Goal: Task Accomplishment & Management: Manage account settings

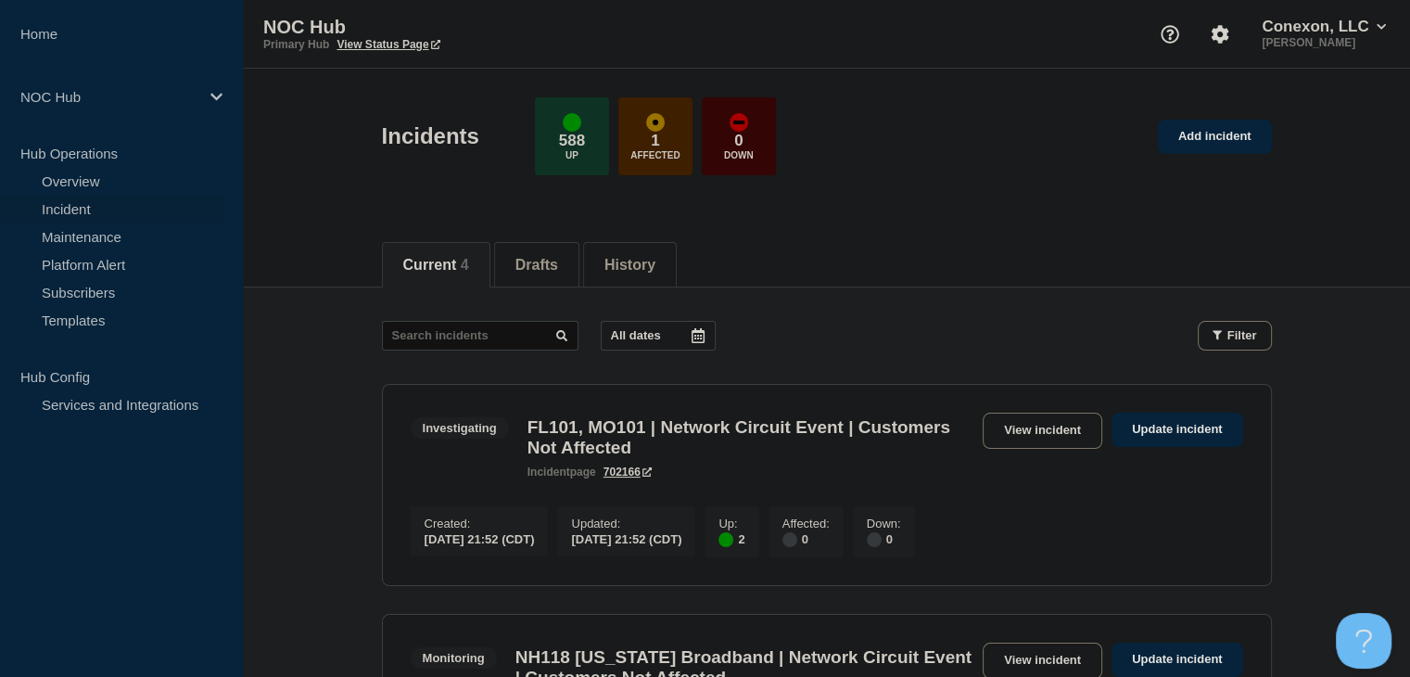
click at [668, 457] on h3 "FL101, MO101 | Network Circuit Event | Customers Not Affected" at bounding box center [751, 437] width 446 height 41
click at [1061, 429] on link "View incident" at bounding box center [1043, 431] width 120 height 36
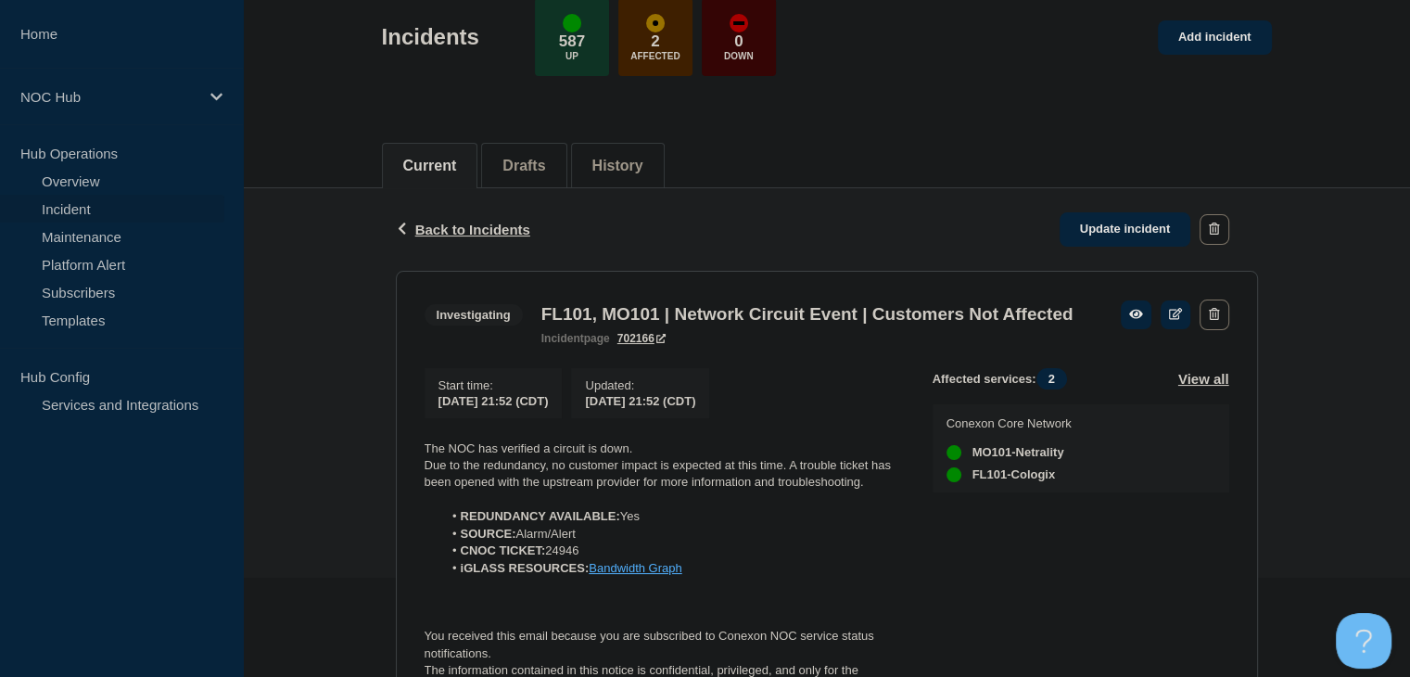
scroll to position [252, 0]
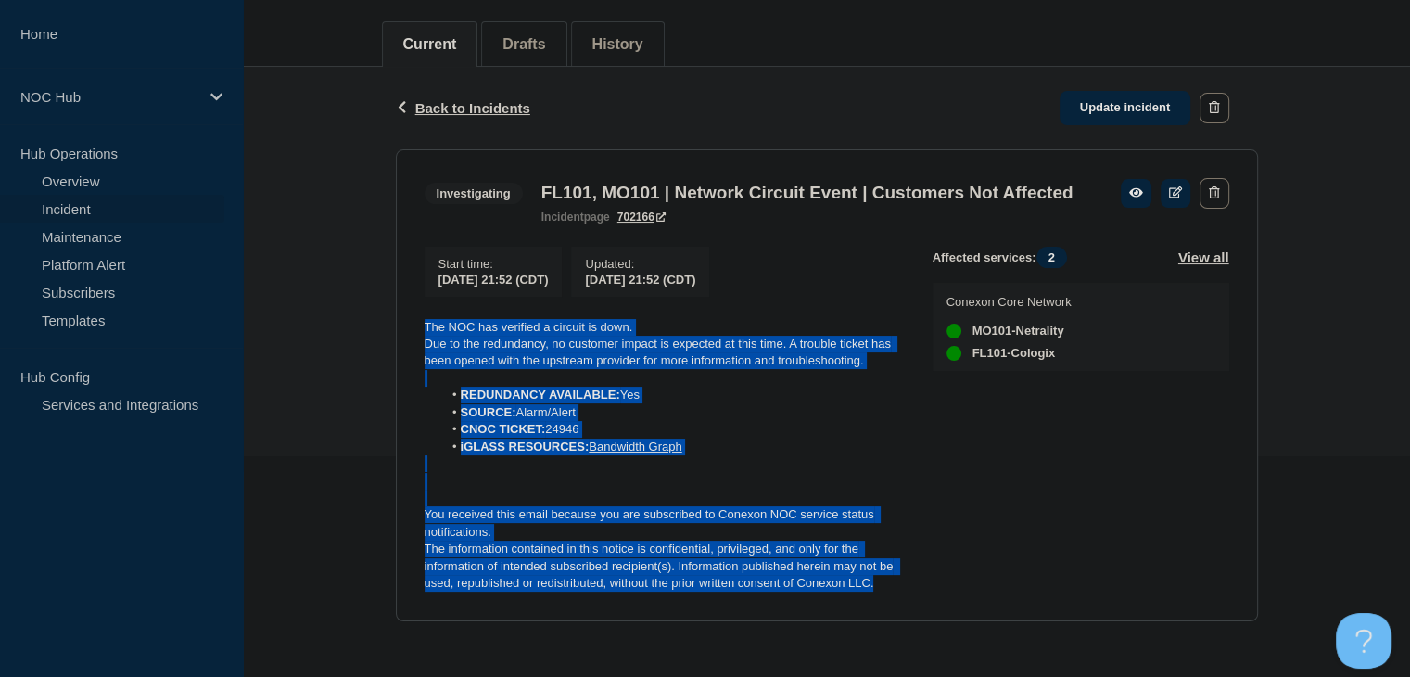
drag, startPoint x: 853, startPoint y: 575, endPoint x: 415, endPoint y: 319, distance: 507.0
click at [415, 319] on section "Investigating FL101, MO101 | Network Circuit Event | Customers Not Affected inc…" at bounding box center [827, 385] width 862 height 472
copy div "The NOC has verified a circuit is down. Due to the redundancy, no customer impa…"
click at [1083, 91] on link "Update incident" at bounding box center [1126, 108] width 132 height 34
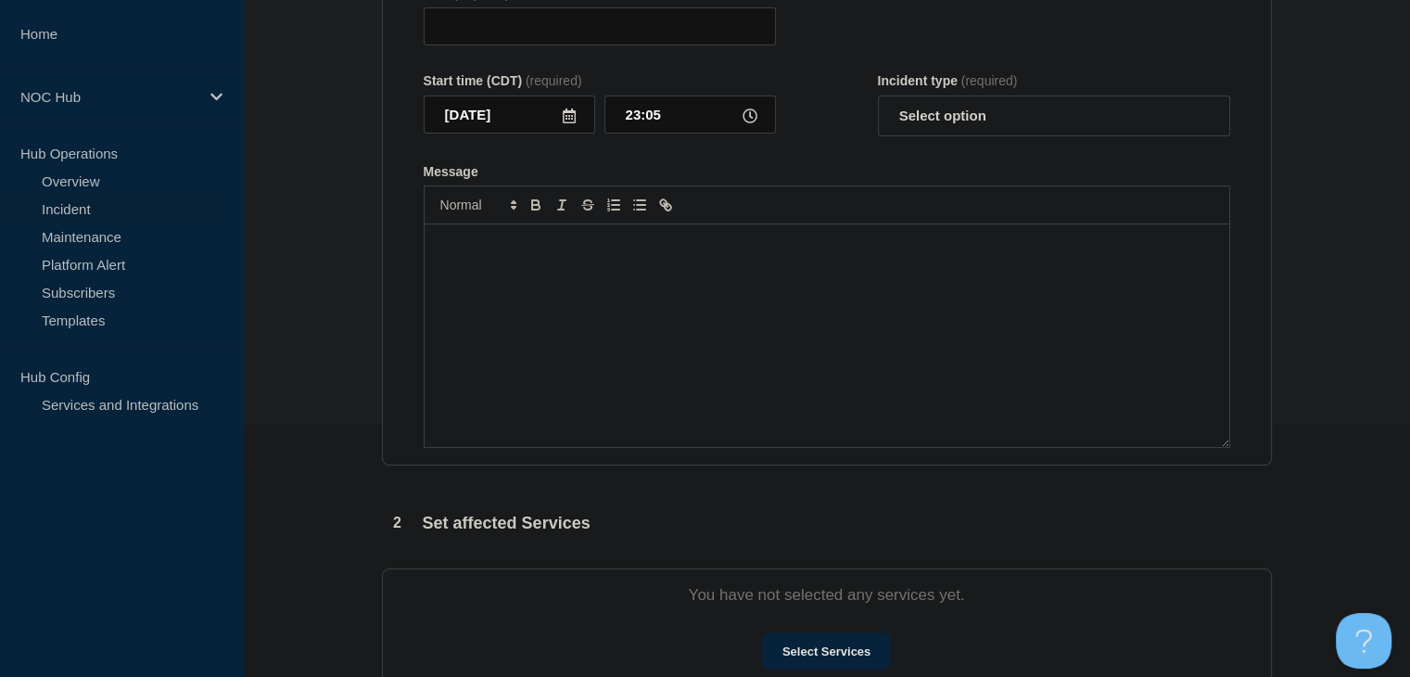
type input "FL101, MO101 | Network Circuit Event | Customers Not Affected"
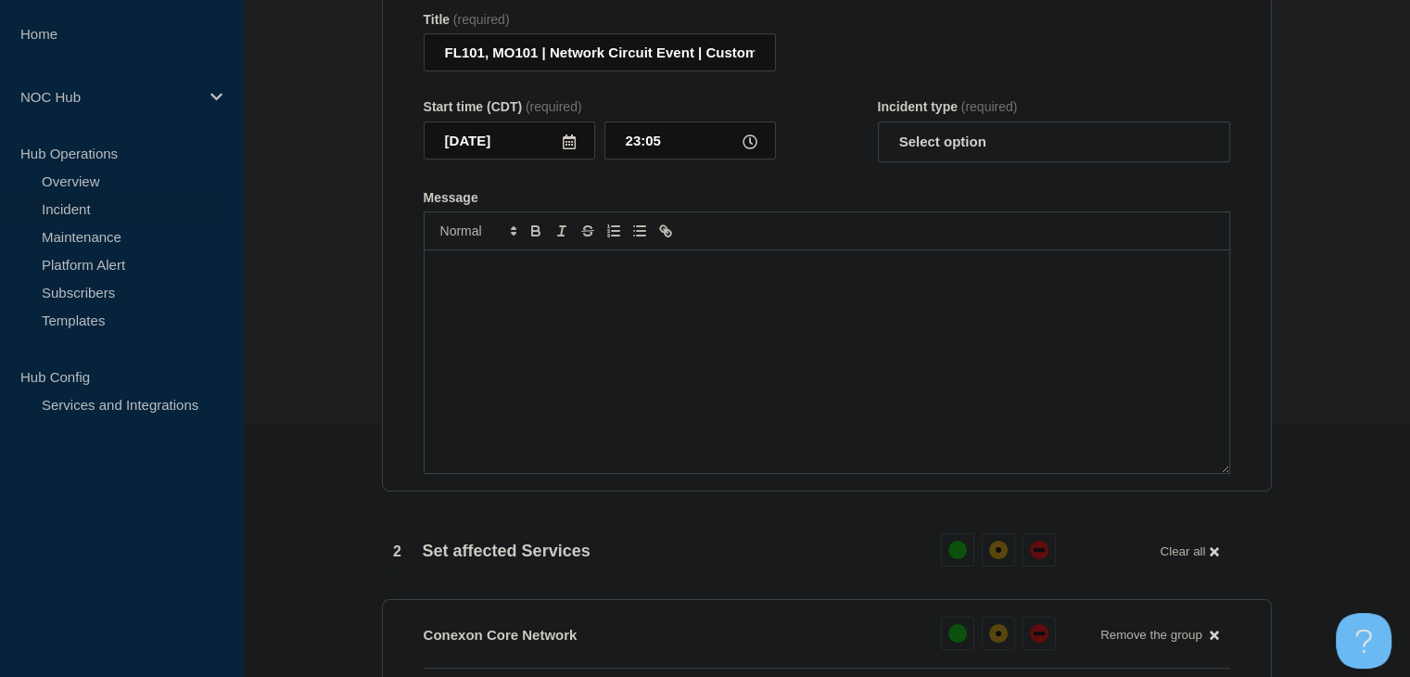
click at [695, 373] on div "Message" at bounding box center [827, 361] width 805 height 223
paste div "Message"
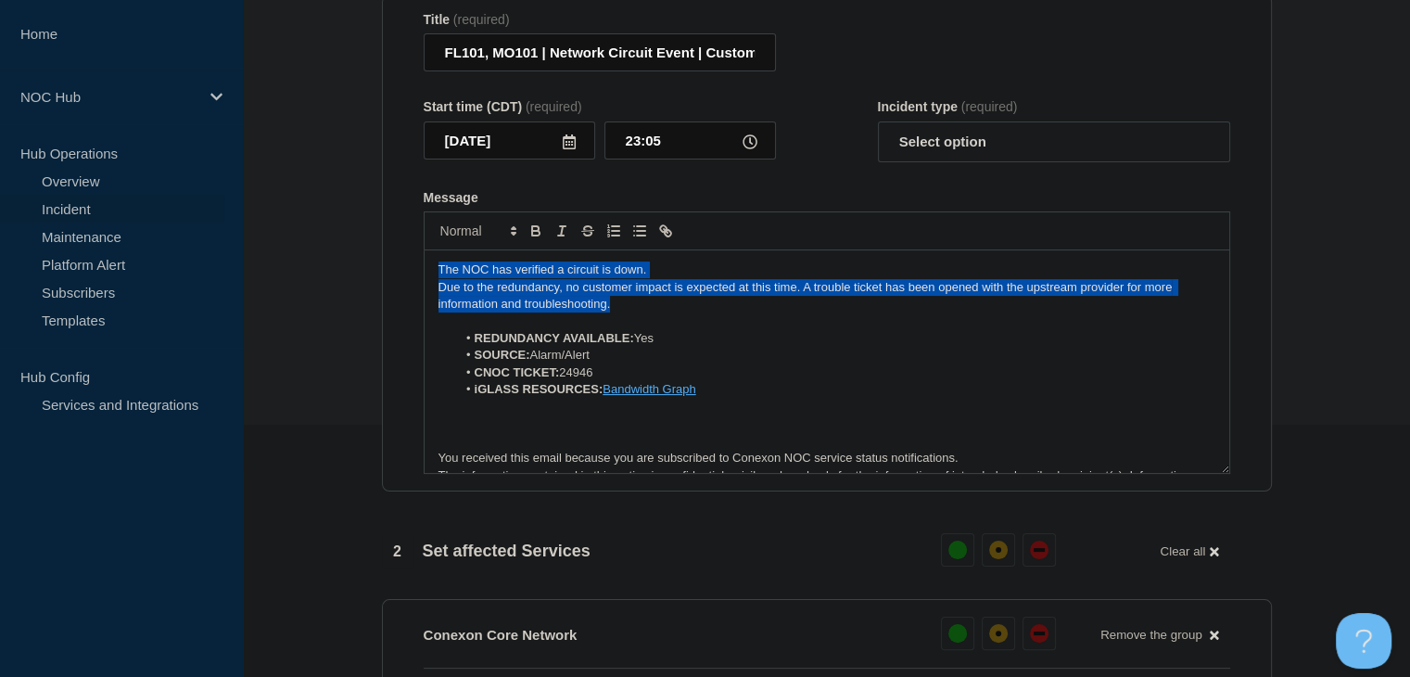
drag, startPoint x: 627, startPoint y: 312, endPoint x: 295, endPoint y: 238, distance: 340.2
click at [295, 238] on section "1 Provide details Title (required) FL101, MO101 | Network Circuit Event | Custo…" at bounding box center [826, 617] width 1167 height 1369
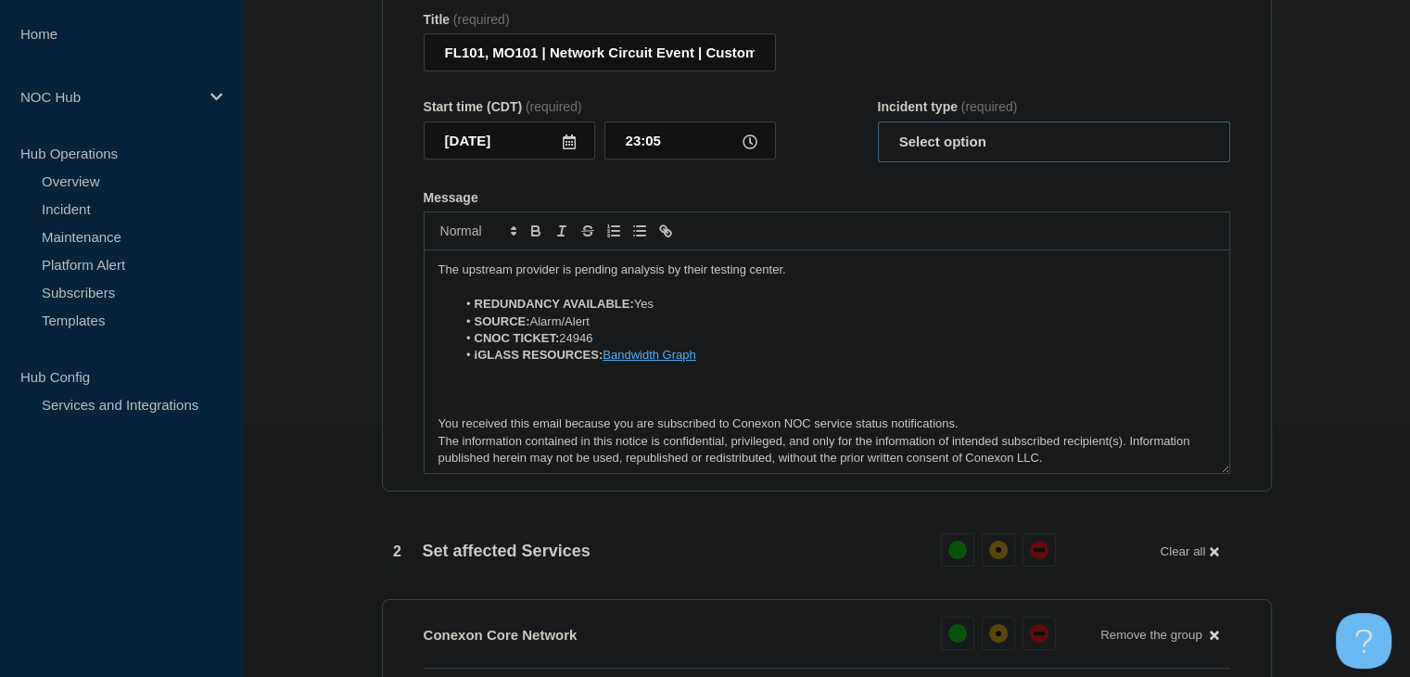
click at [971, 162] on select "Select option Investigating Identified Monitoring Resolved" at bounding box center [1054, 141] width 352 height 41
select select "investigating"
click at [878, 133] on select "Select option Investigating Identified Monitoring Resolved" at bounding box center [1054, 141] width 352 height 41
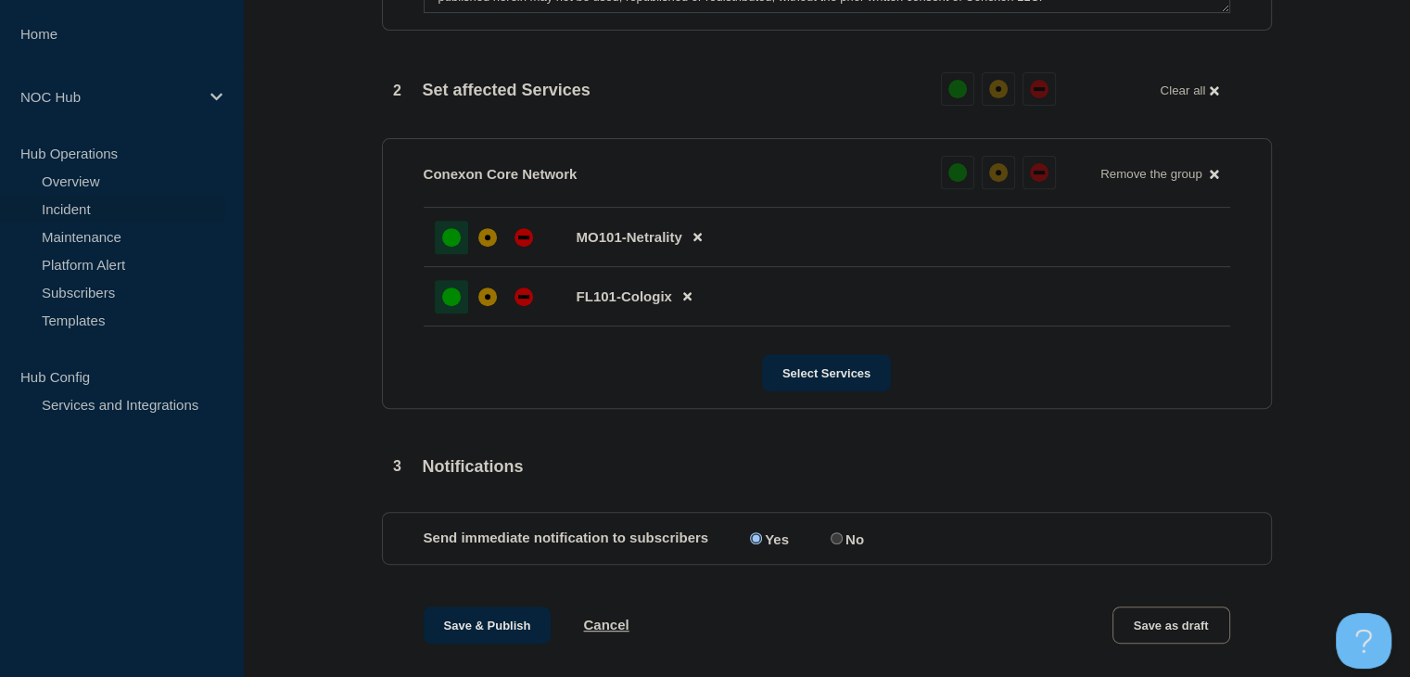
scroll to position [901, 0]
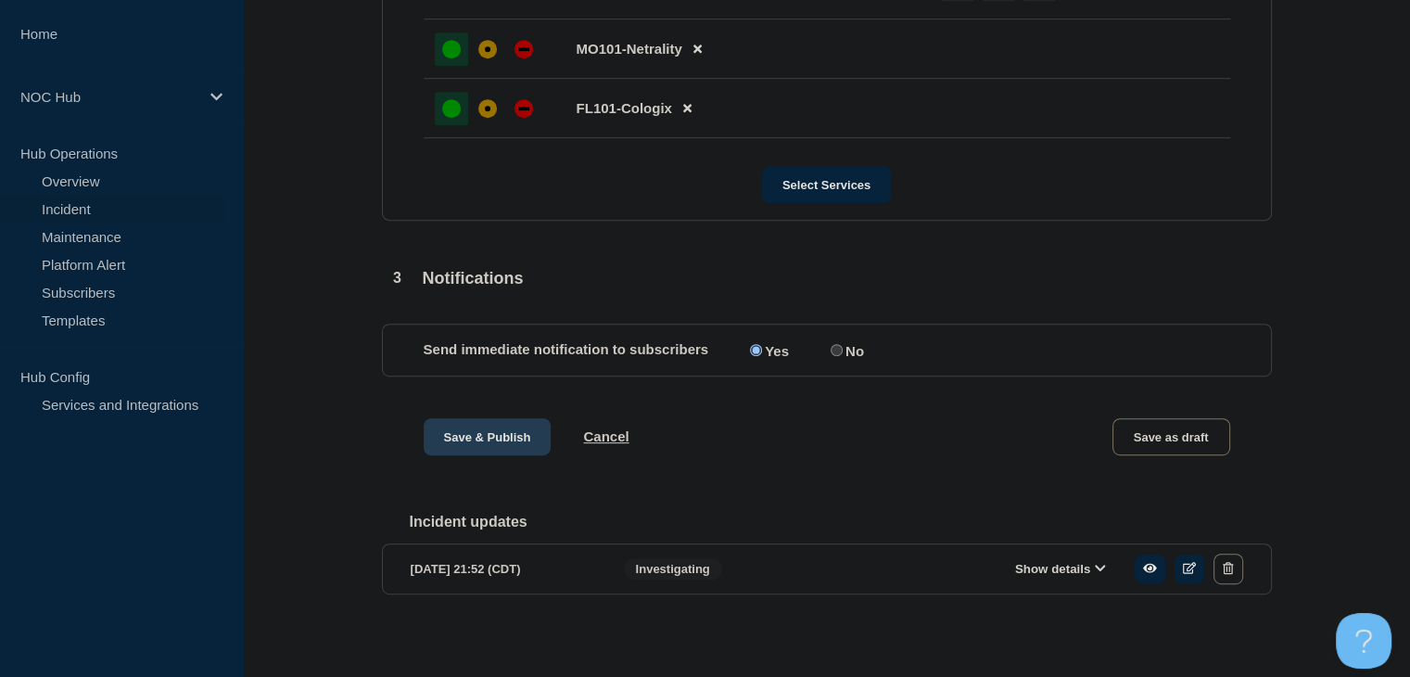
click at [450, 446] on button "Save & Publish" at bounding box center [488, 436] width 128 height 37
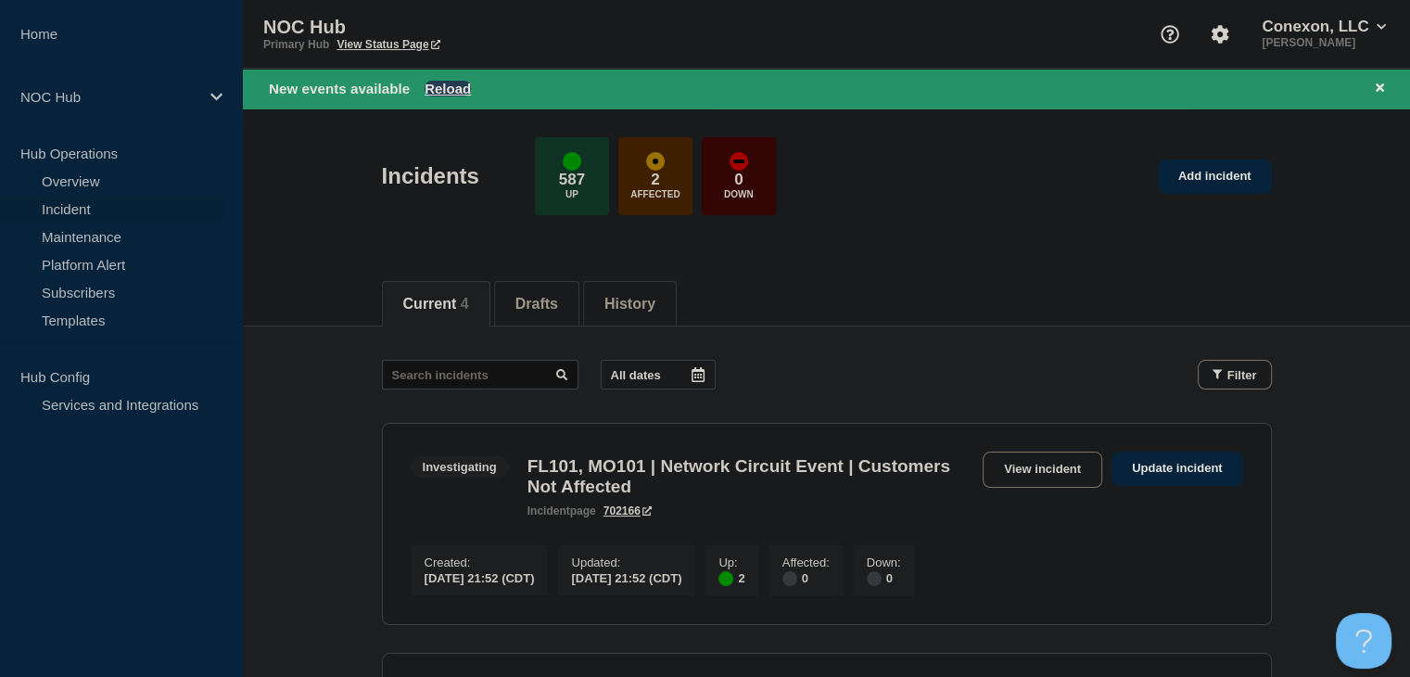
click at [441, 84] on button "Reload" at bounding box center [448, 89] width 46 height 16
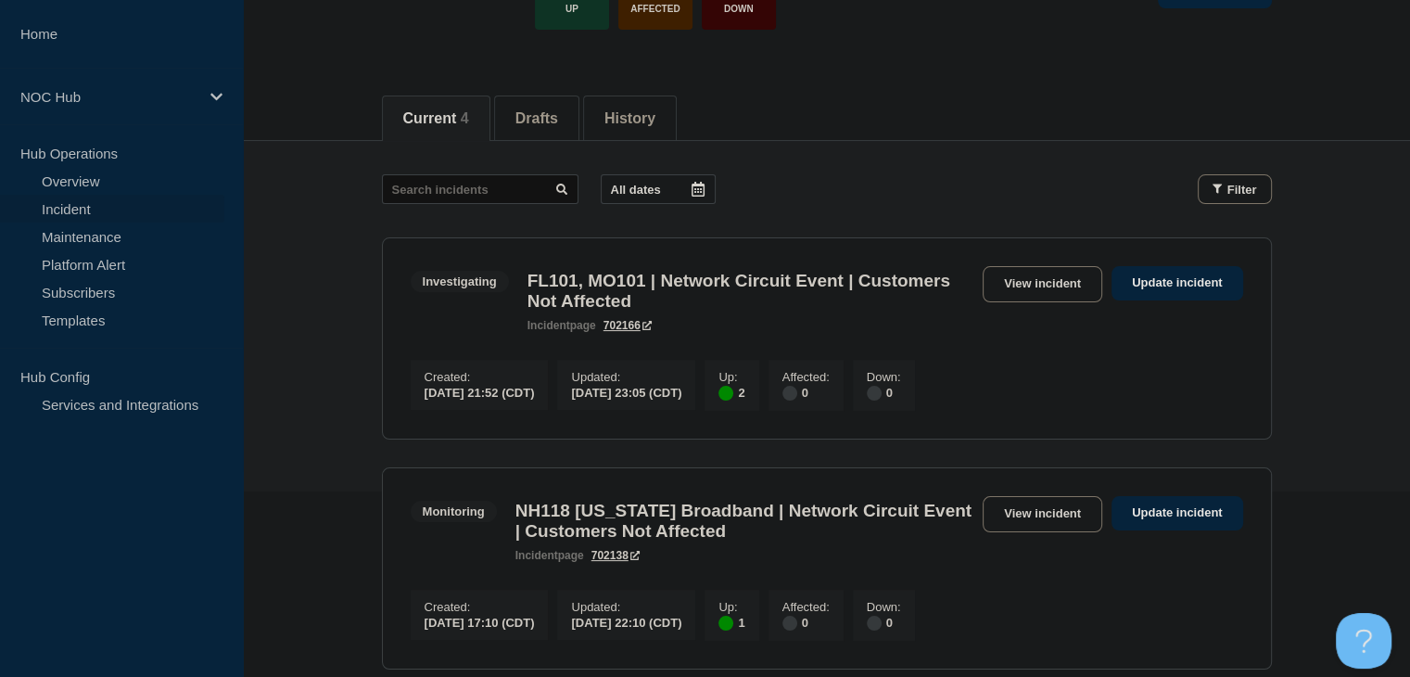
scroll to position [146, 0]
click at [81, 195] on link "Incident" at bounding box center [112, 209] width 224 height 28
click at [83, 229] on link "Maintenance" at bounding box center [112, 237] width 224 height 28
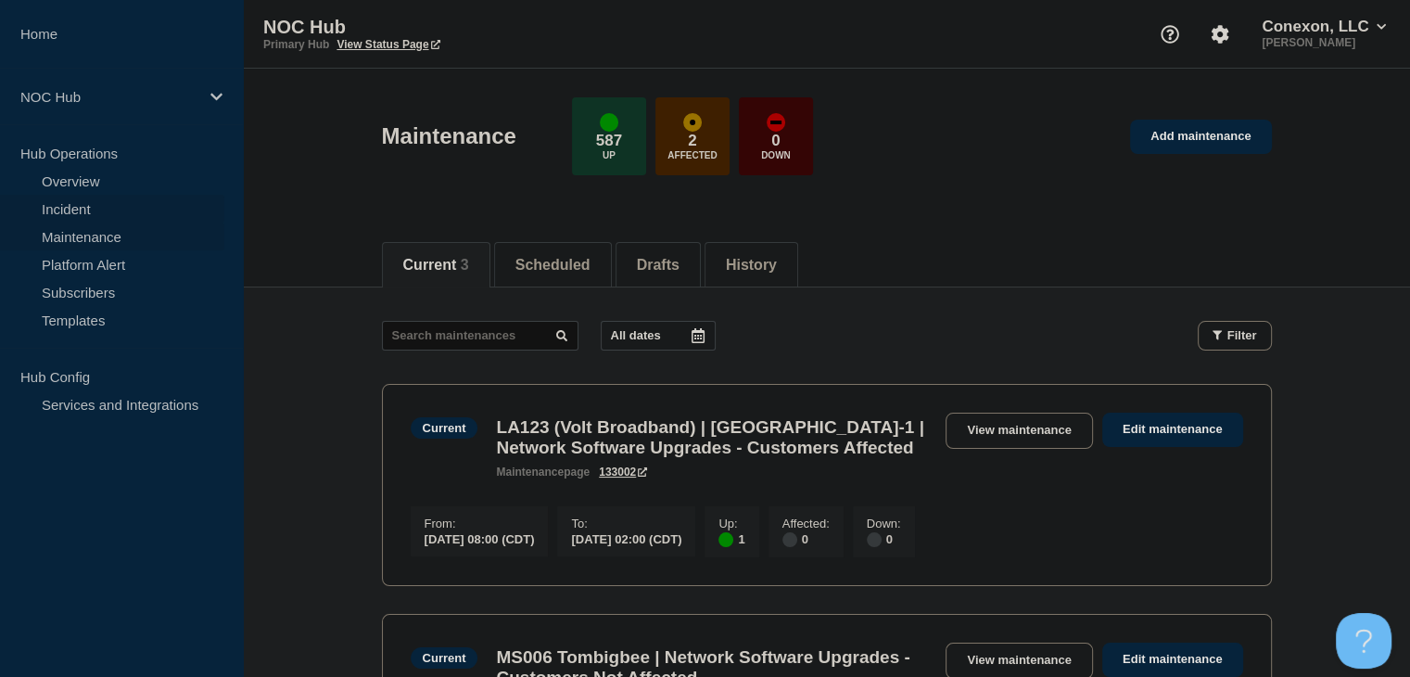
click at [67, 214] on link "Incident" at bounding box center [112, 209] width 224 height 28
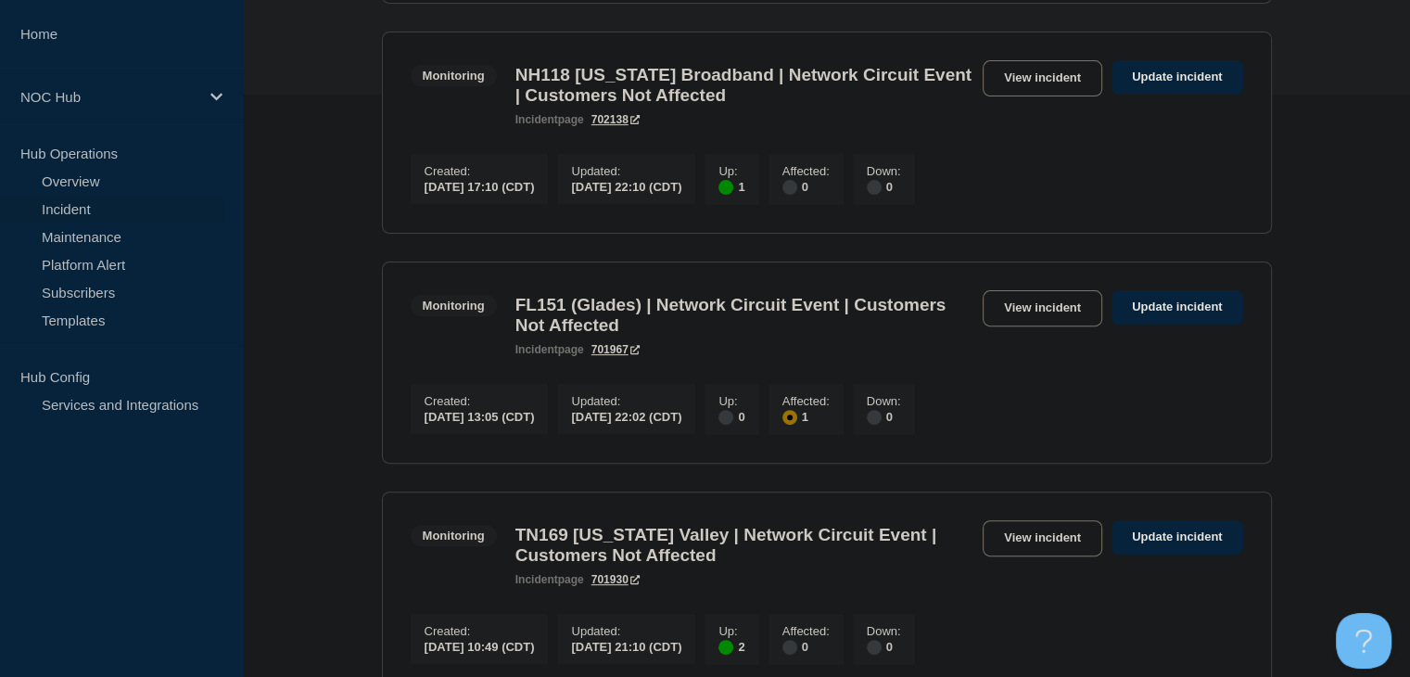
scroll to position [464, 0]
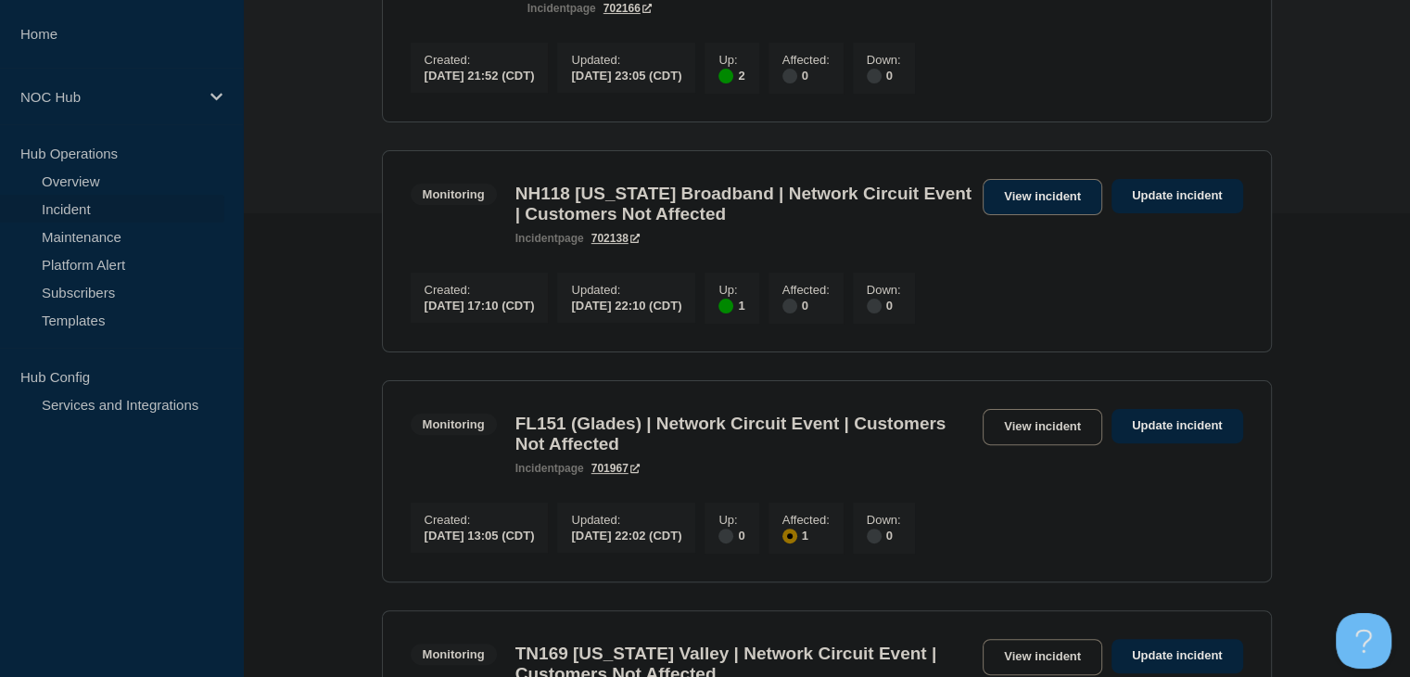
click at [1022, 210] on link "View incident" at bounding box center [1043, 197] width 120 height 36
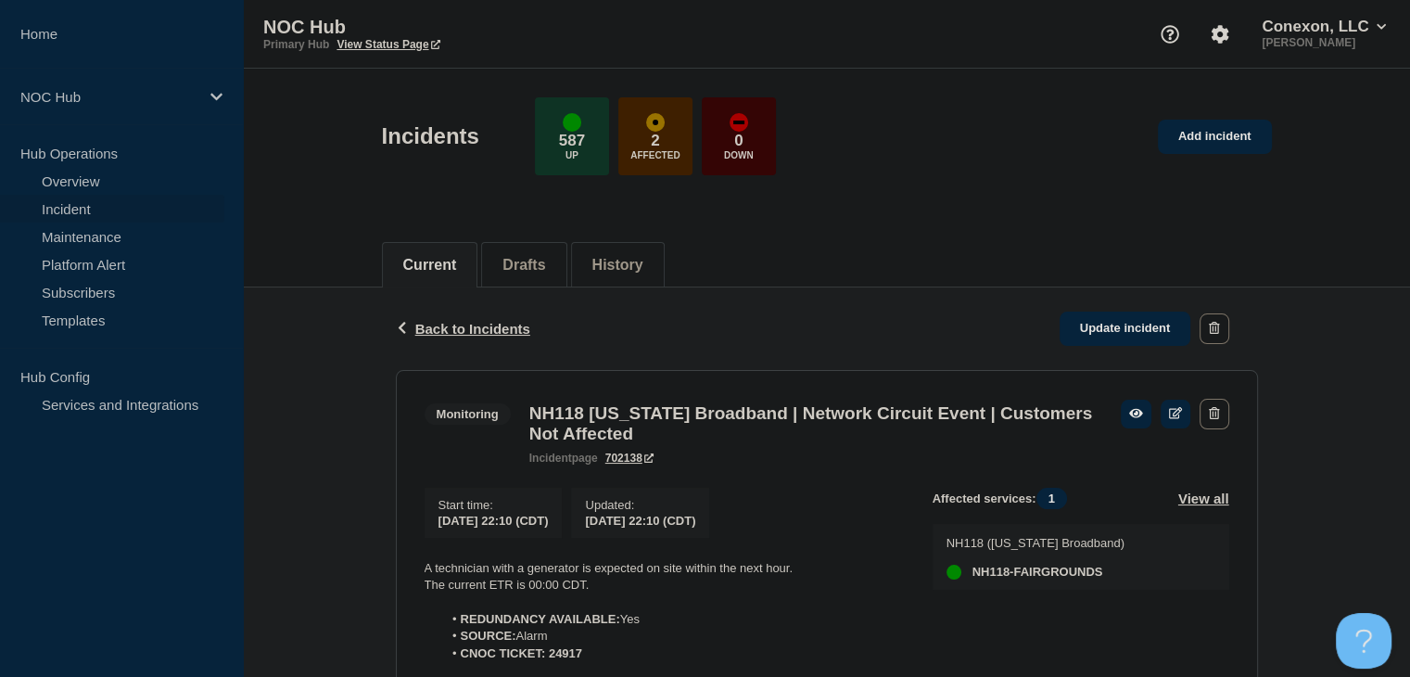
drag, startPoint x: 67, startPoint y: 212, endPoint x: 89, endPoint y: 221, distance: 23.8
click at [89, 221] on link "Incident" at bounding box center [112, 209] width 224 height 28
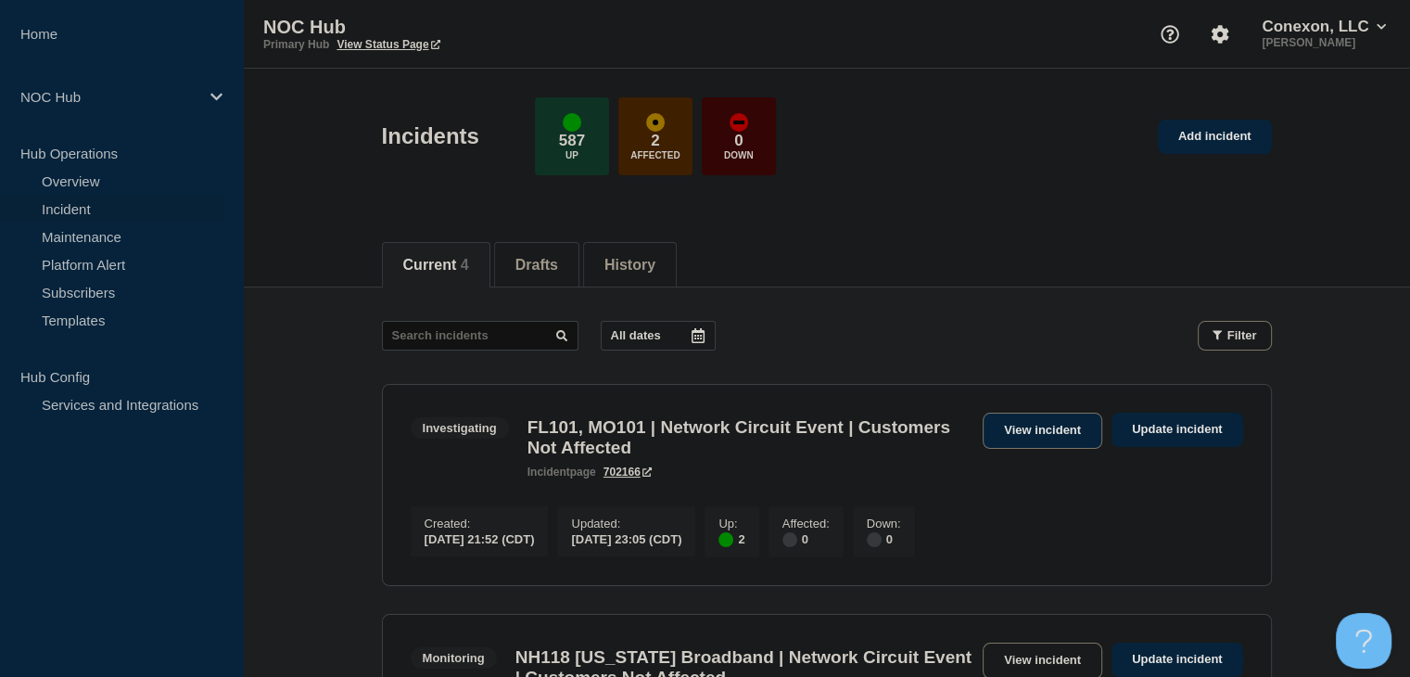
click at [1050, 417] on link "View incident" at bounding box center [1043, 431] width 120 height 36
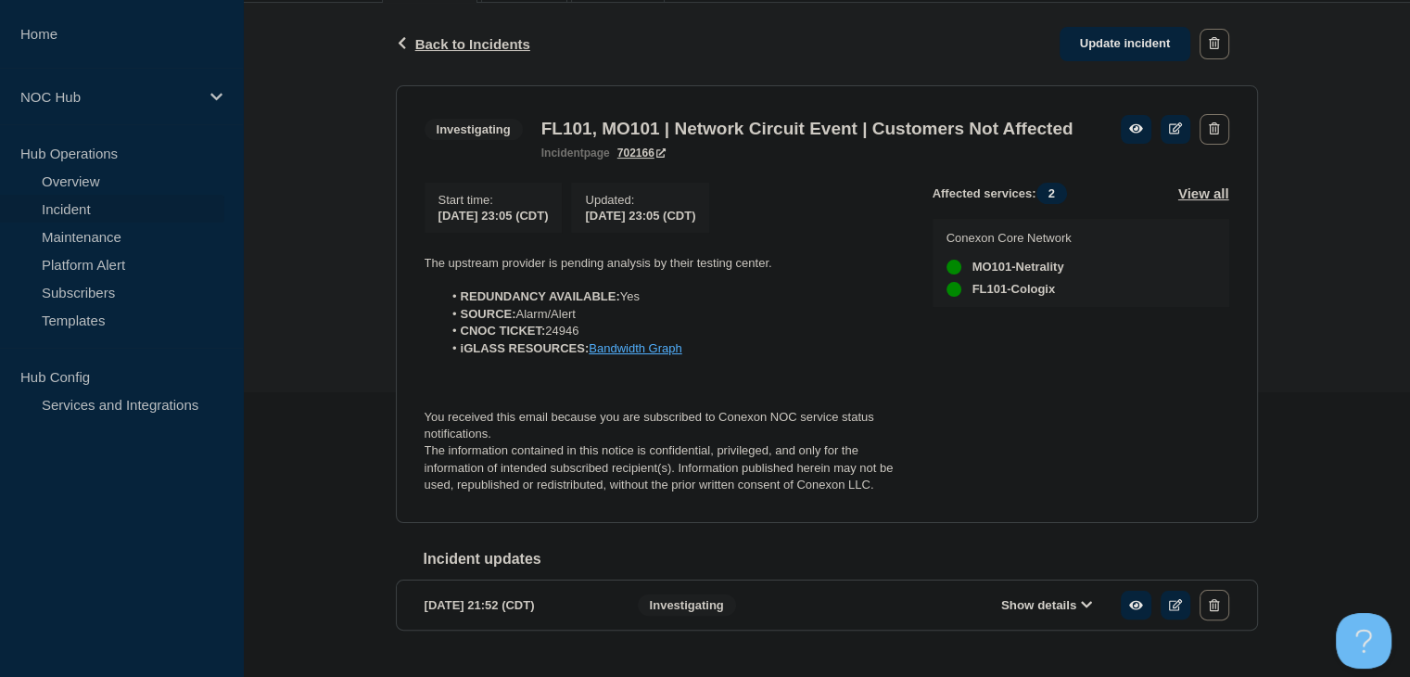
scroll to position [360, 0]
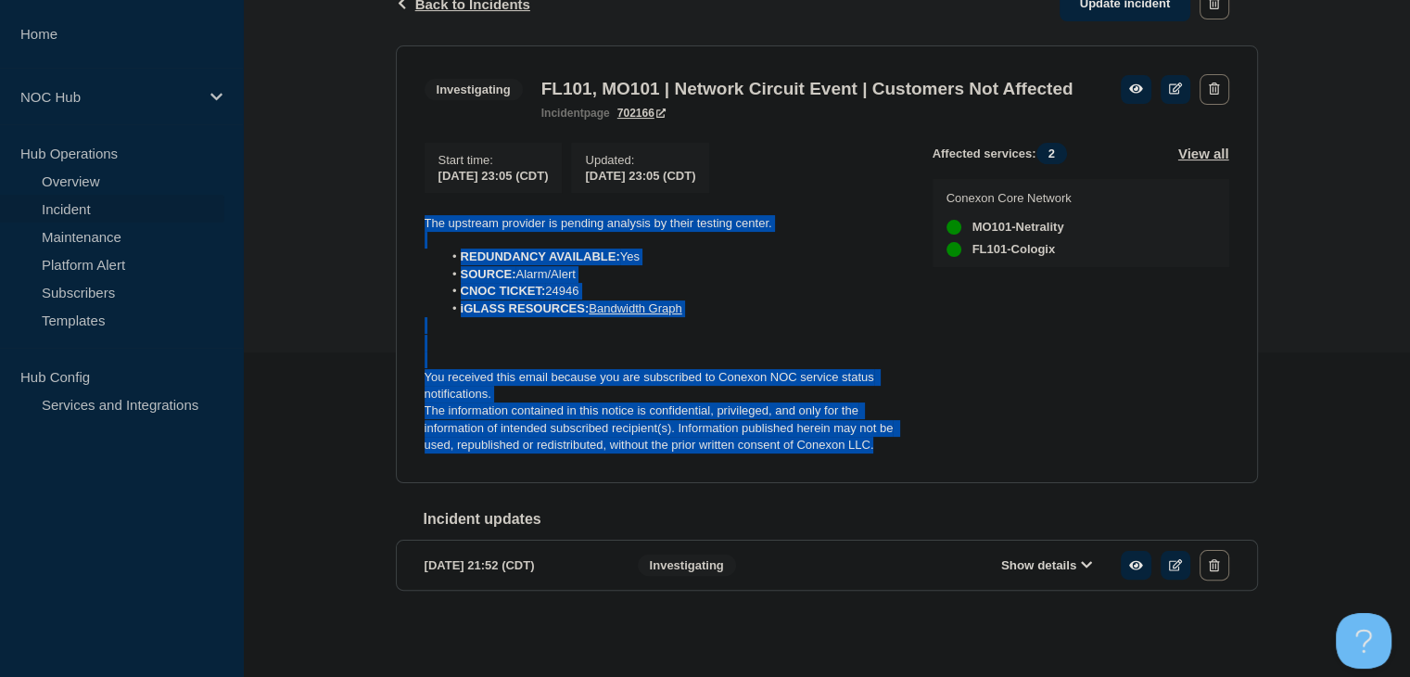
drag, startPoint x: 877, startPoint y: 444, endPoint x: 408, endPoint y: 222, distance: 519.3
click at [408, 222] on section "Investigating FL101, MO101 | Network Circuit Event | Customers Not Affected inc…" at bounding box center [827, 264] width 862 height 438
copy div "The upstream provider is pending analysis by their testing center. REDUNDANCY A…"
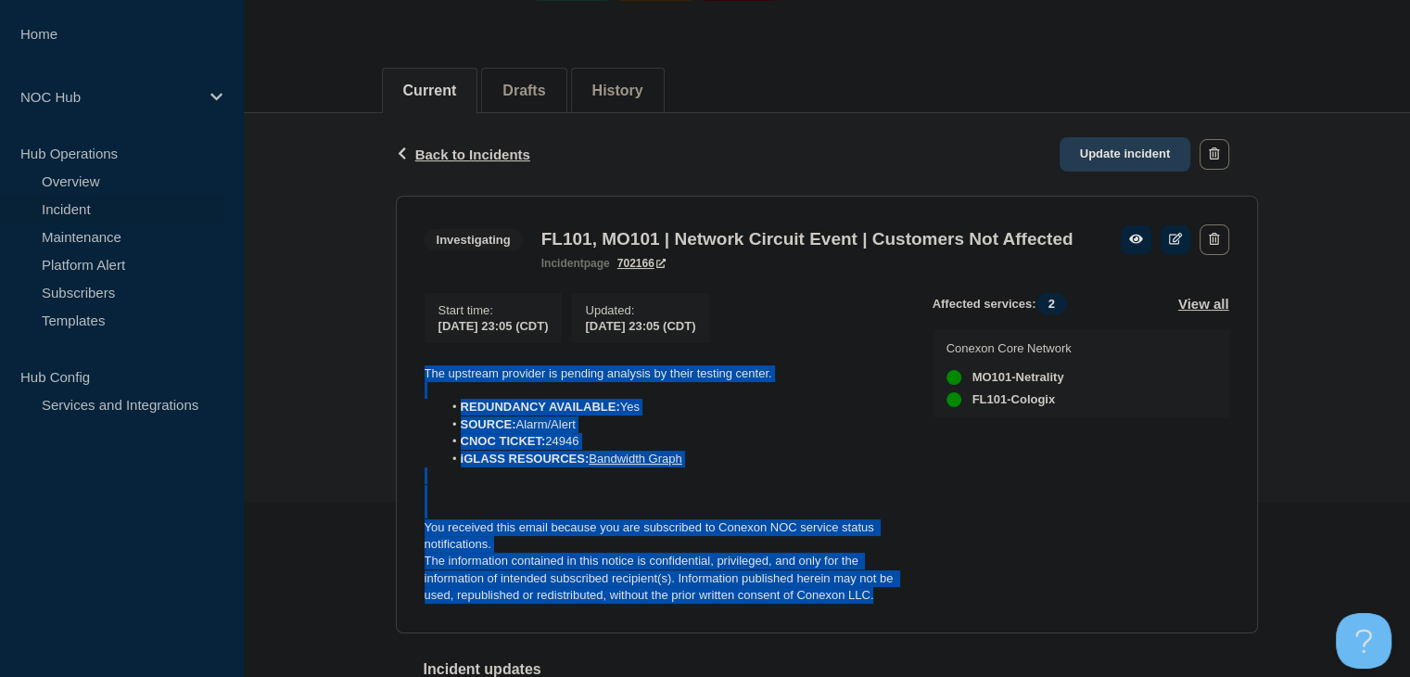
click at [1124, 161] on link "Update incident" at bounding box center [1126, 154] width 132 height 34
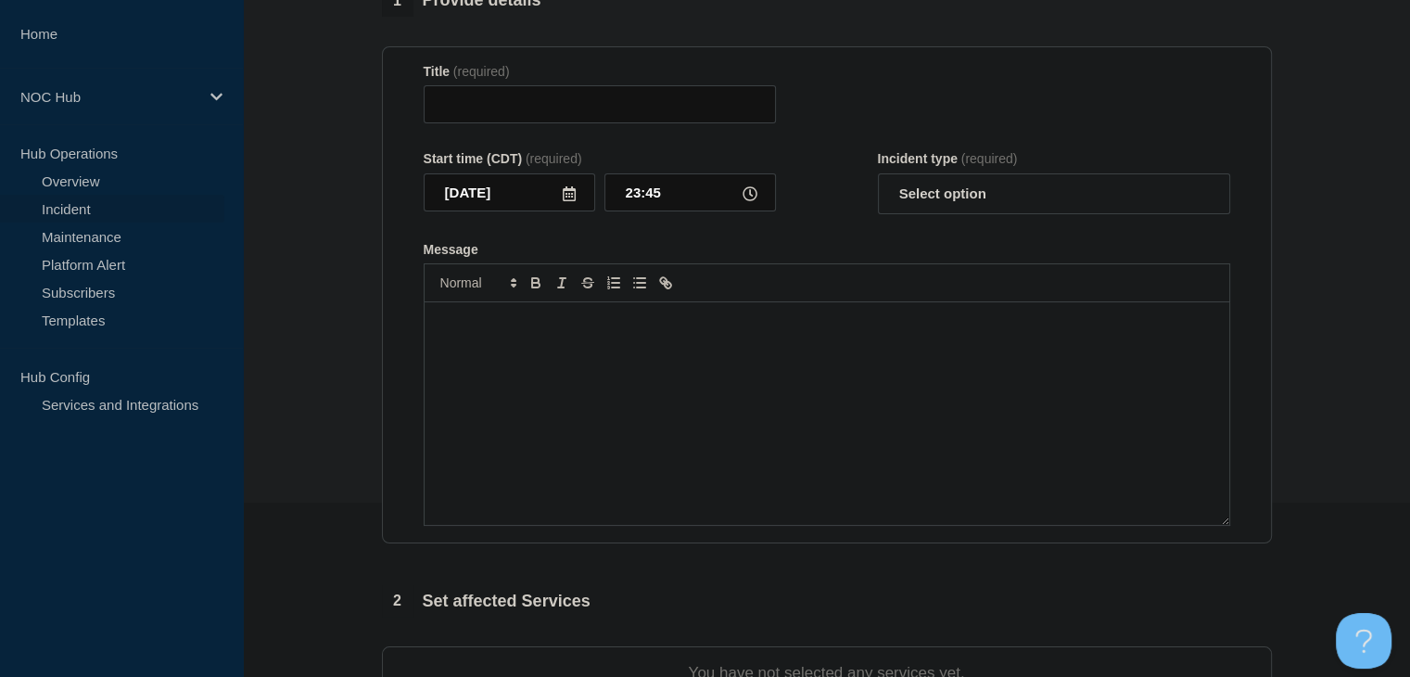
type input "FL101, MO101 | Network Circuit Event | Customers Not Affected"
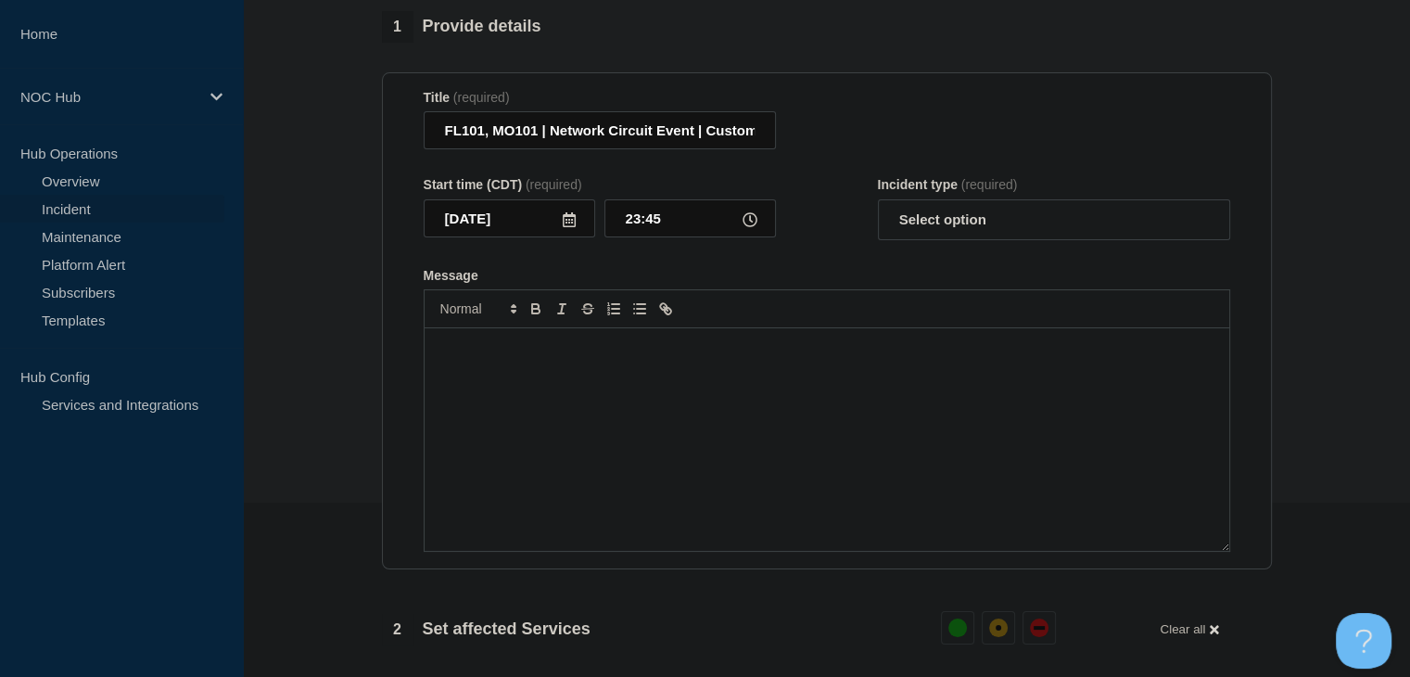
click at [492, 482] on div "Message" at bounding box center [827, 439] width 805 height 223
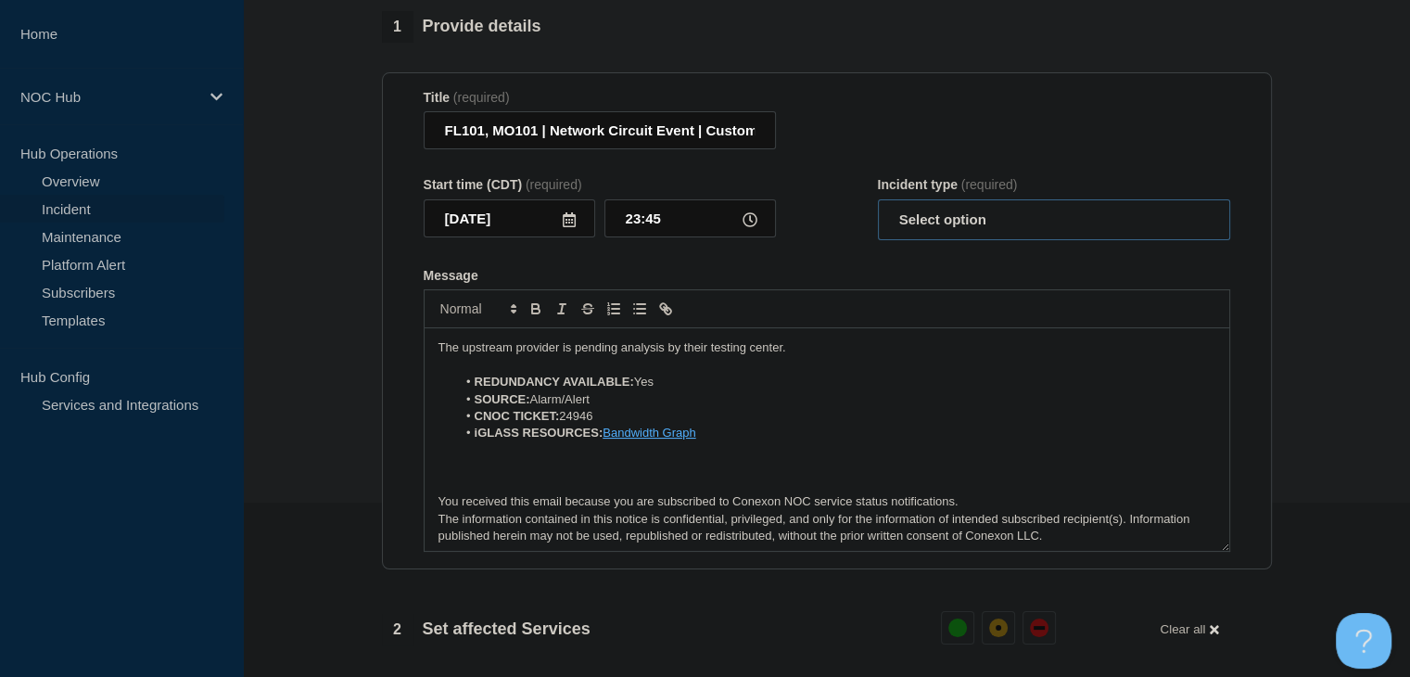
click at [924, 228] on select "Select option Investigating Identified Monitoring Resolved" at bounding box center [1054, 219] width 352 height 41
select select "monitoring"
click at [878, 210] on select "Select option Investigating Identified Monitoring Resolved" at bounding box center [1054, 219] width 352 height 41
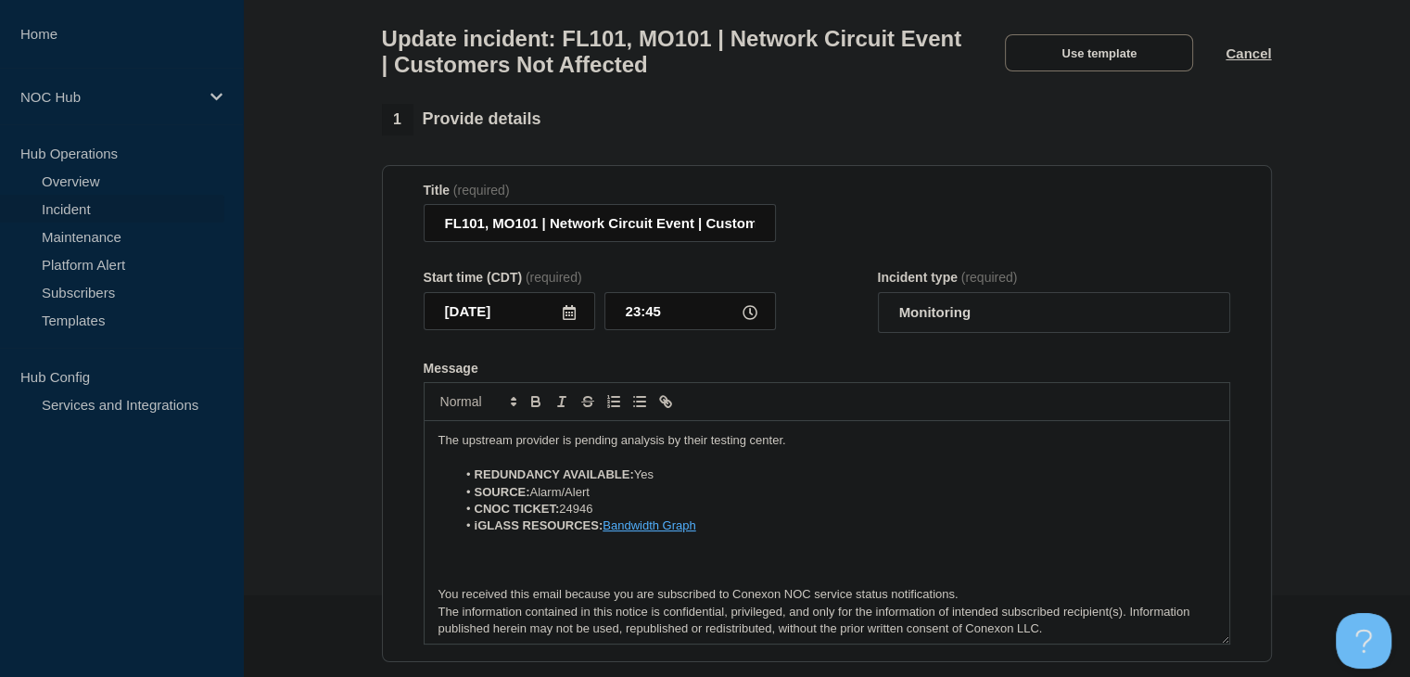
click at [467, 449] on p "The upstream provider is pending analysis by their testing center." at bounding box center [827, 440] width 777 height 17
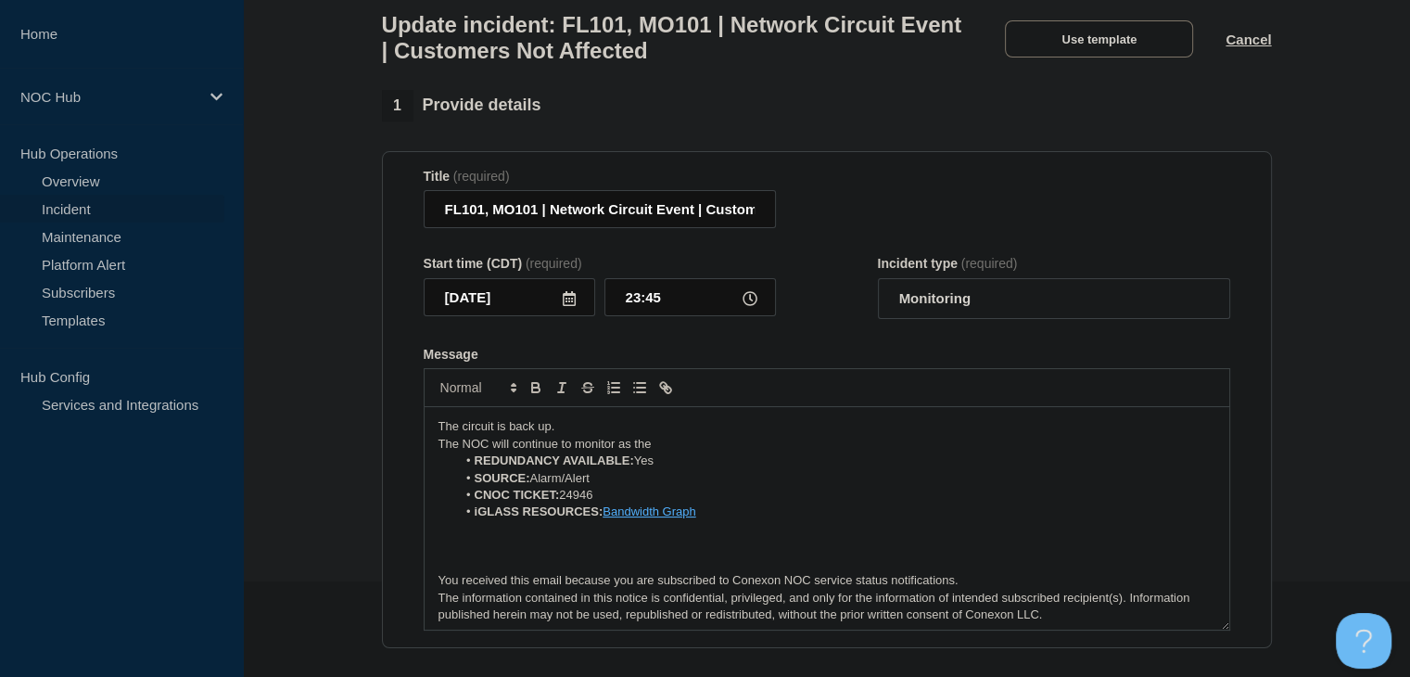
scroll to position [360, 0]
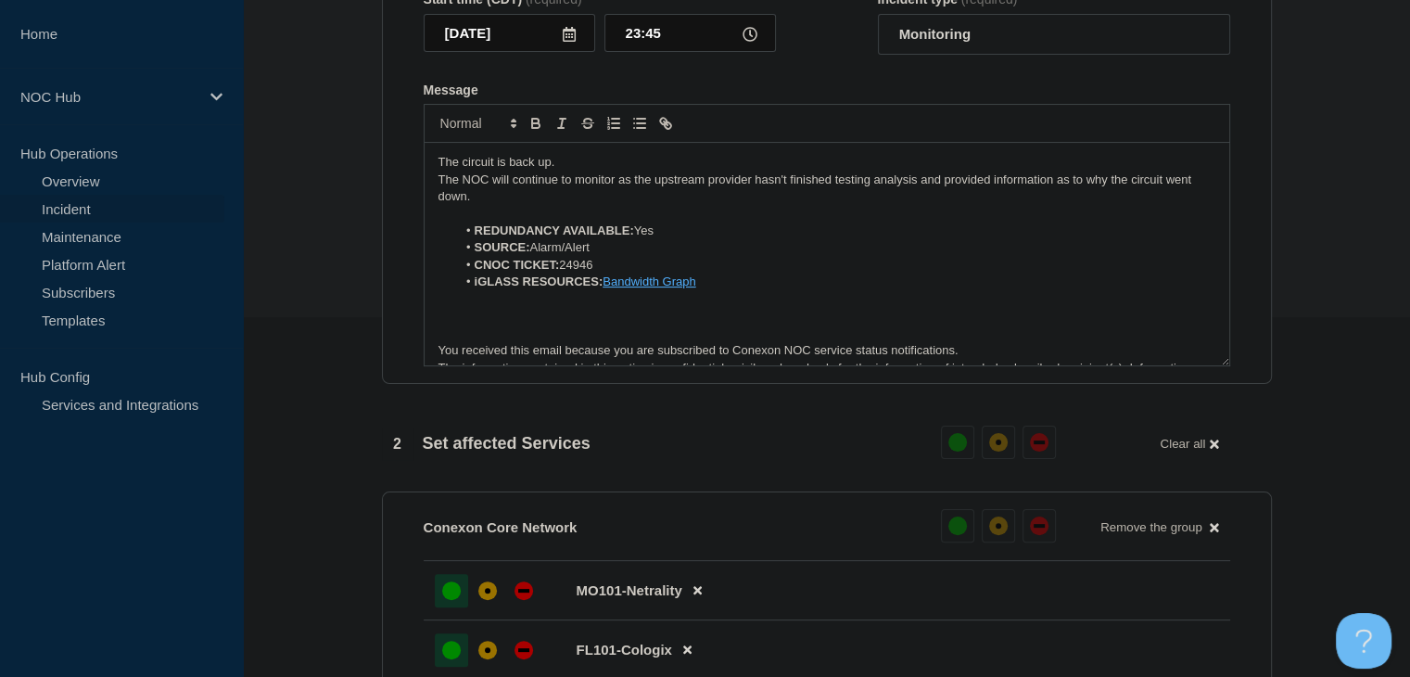
click at [351, 295] on section "1 Provide details Title (required) FL101, MO101 | Network Circuit Event | Custo…" at bounding box center [826, 540] width 1167 height 1429
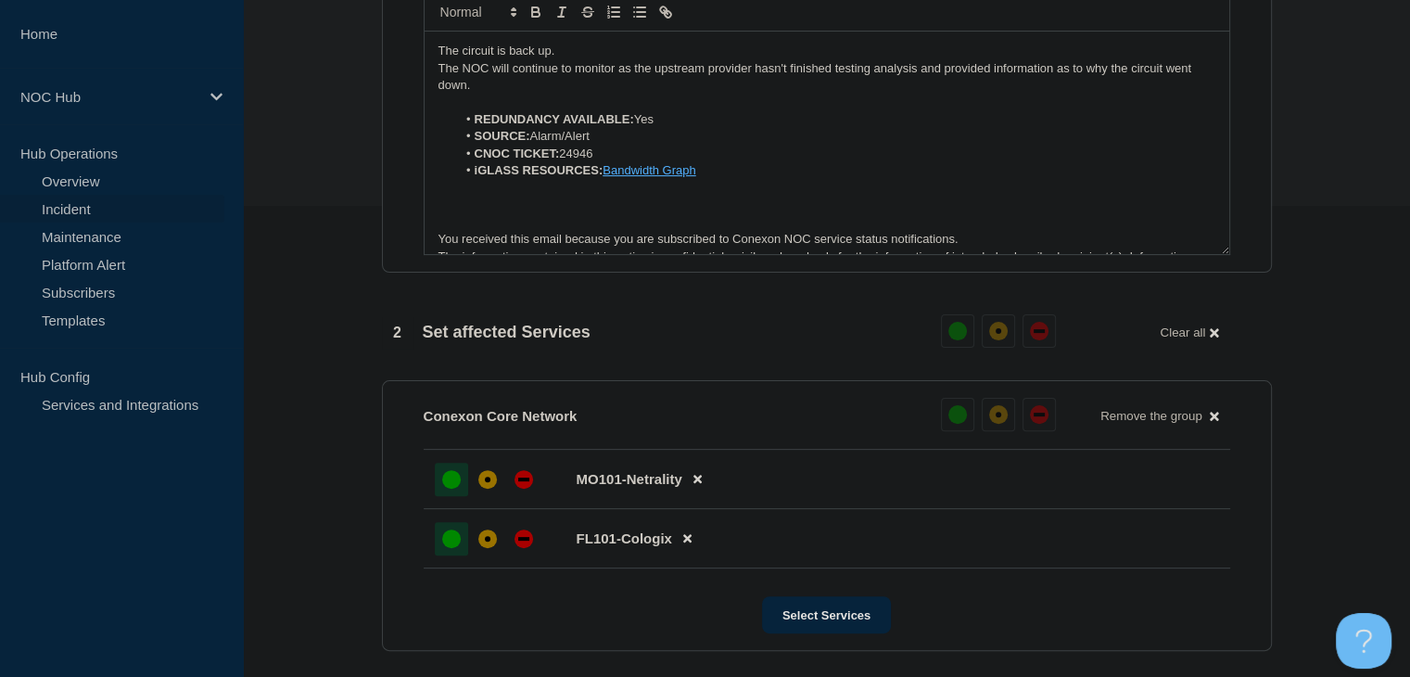
scroll to position [983, 0]
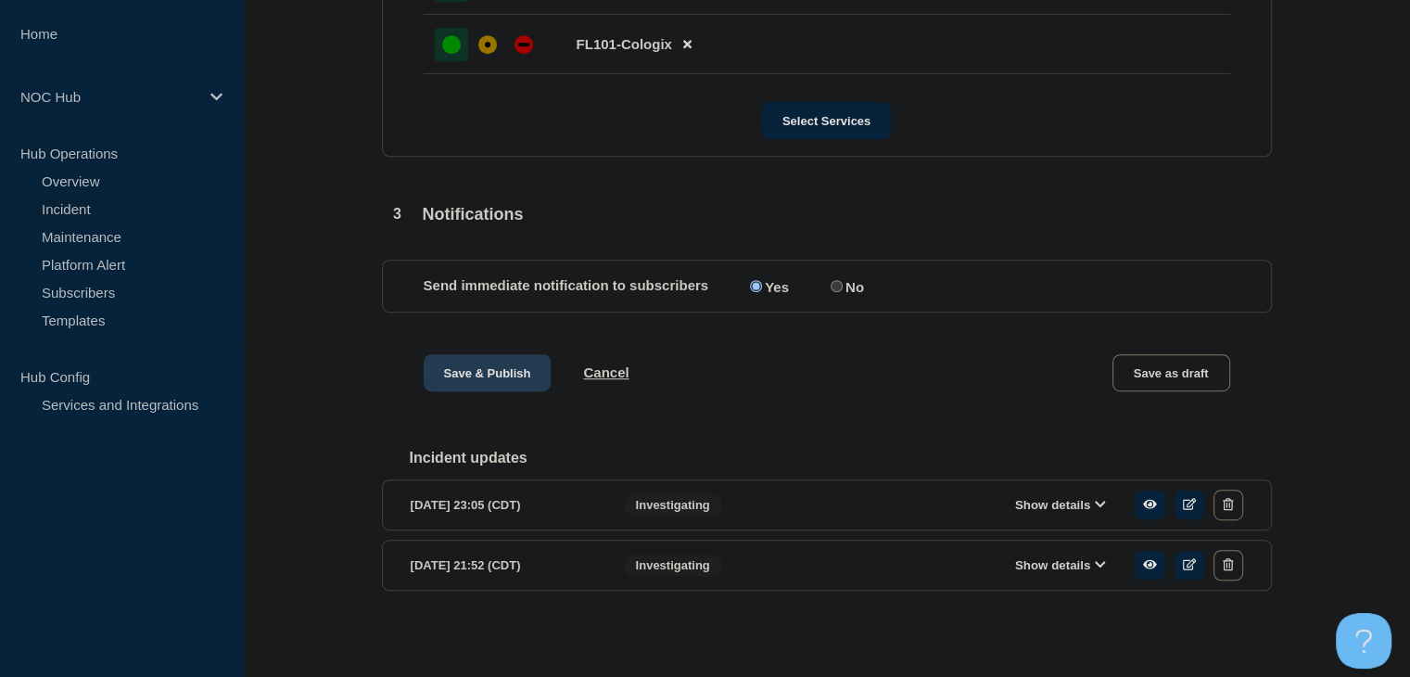
click at [516, 358] on button "Save & Publish" at bounding box center [488, 372] width 128 height 37
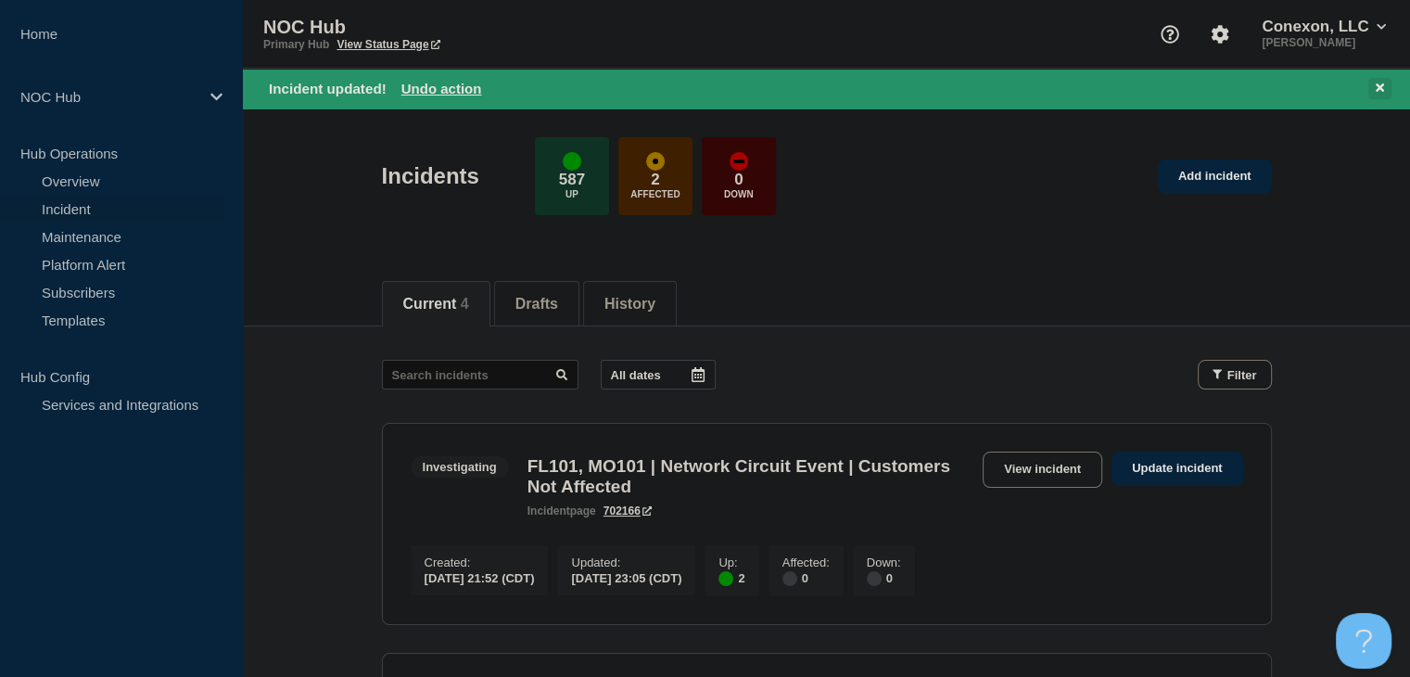
click at [1378, 89] on icon at bounding box center [1380, 87] width 8 height 8
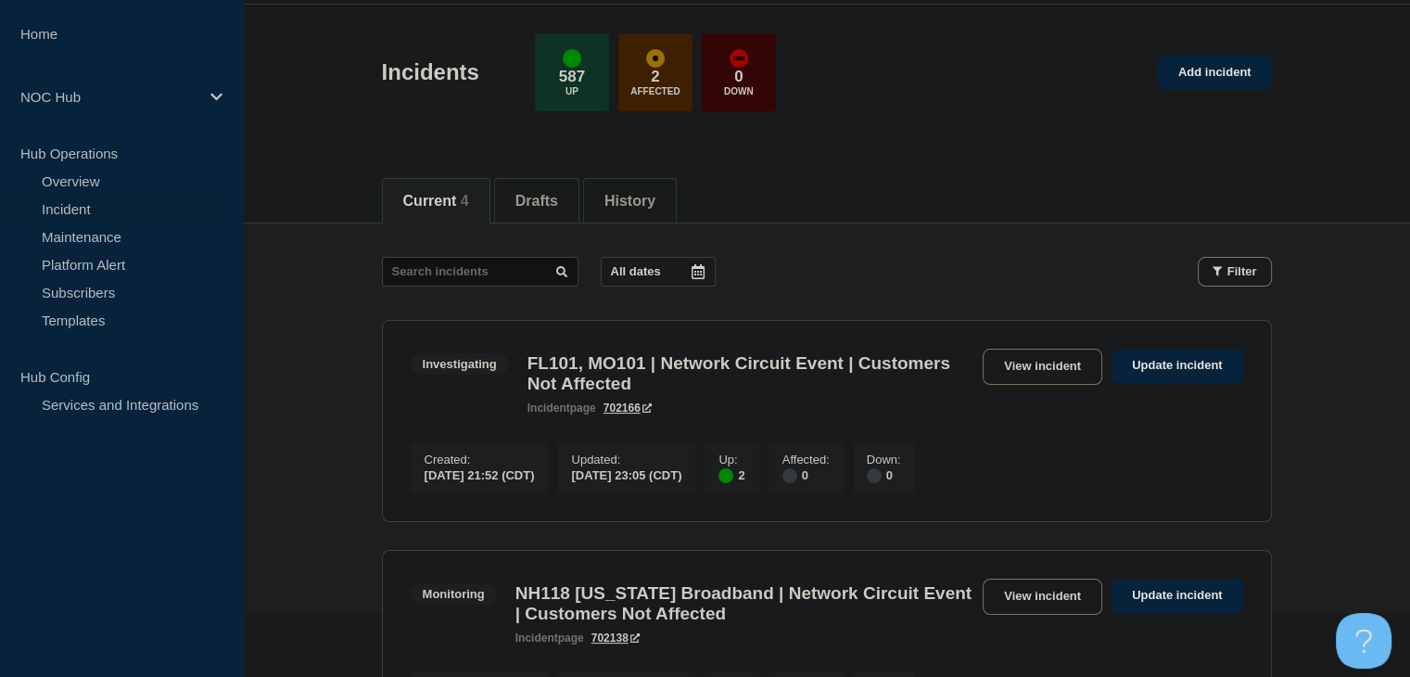
scroll to position [185, 0]
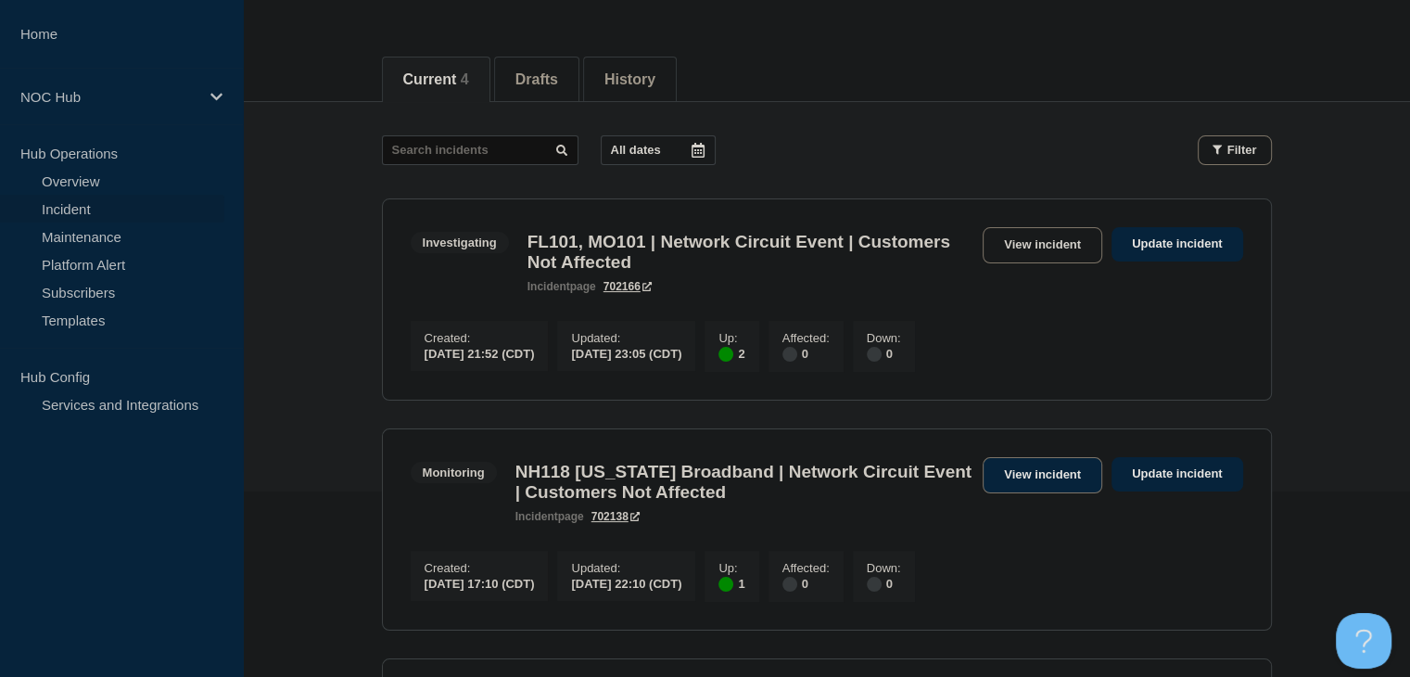
click at [1058, 487] on link "View incident" at bounding box center [1043, 475] width 120 height 36
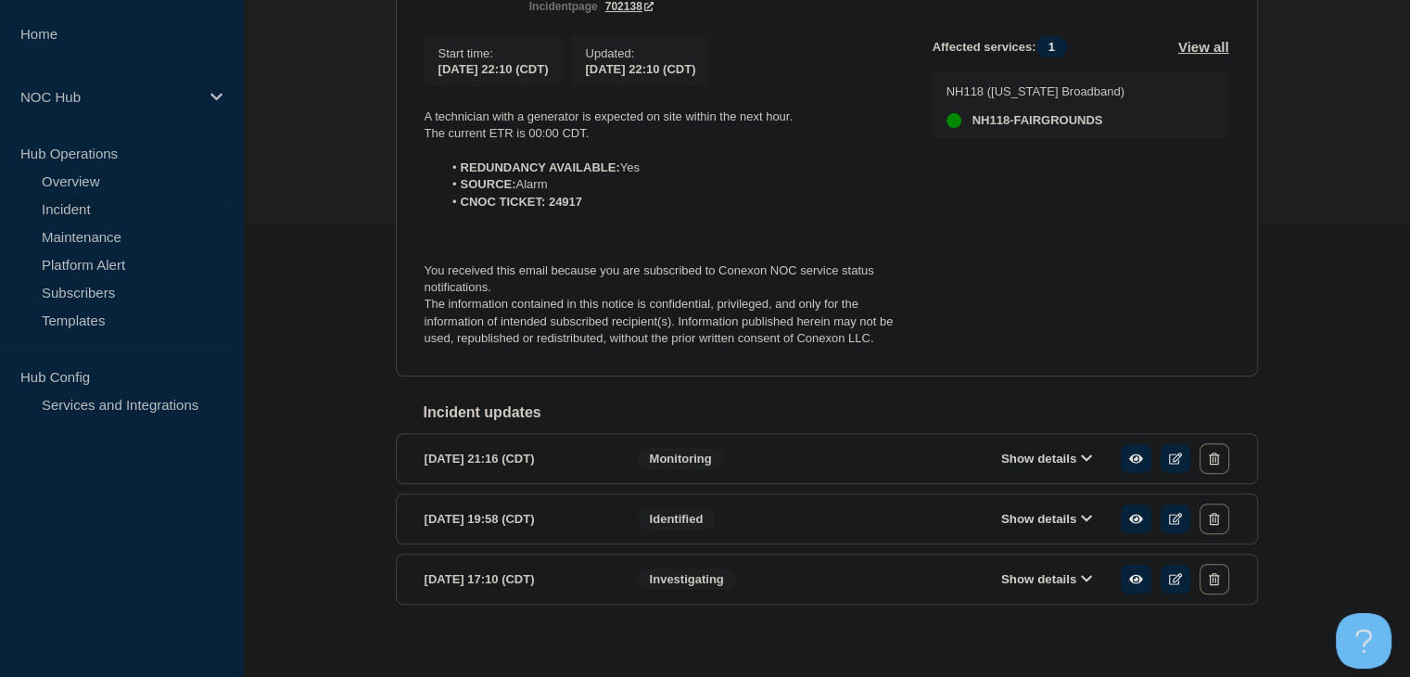
scroll to position [464, 0]
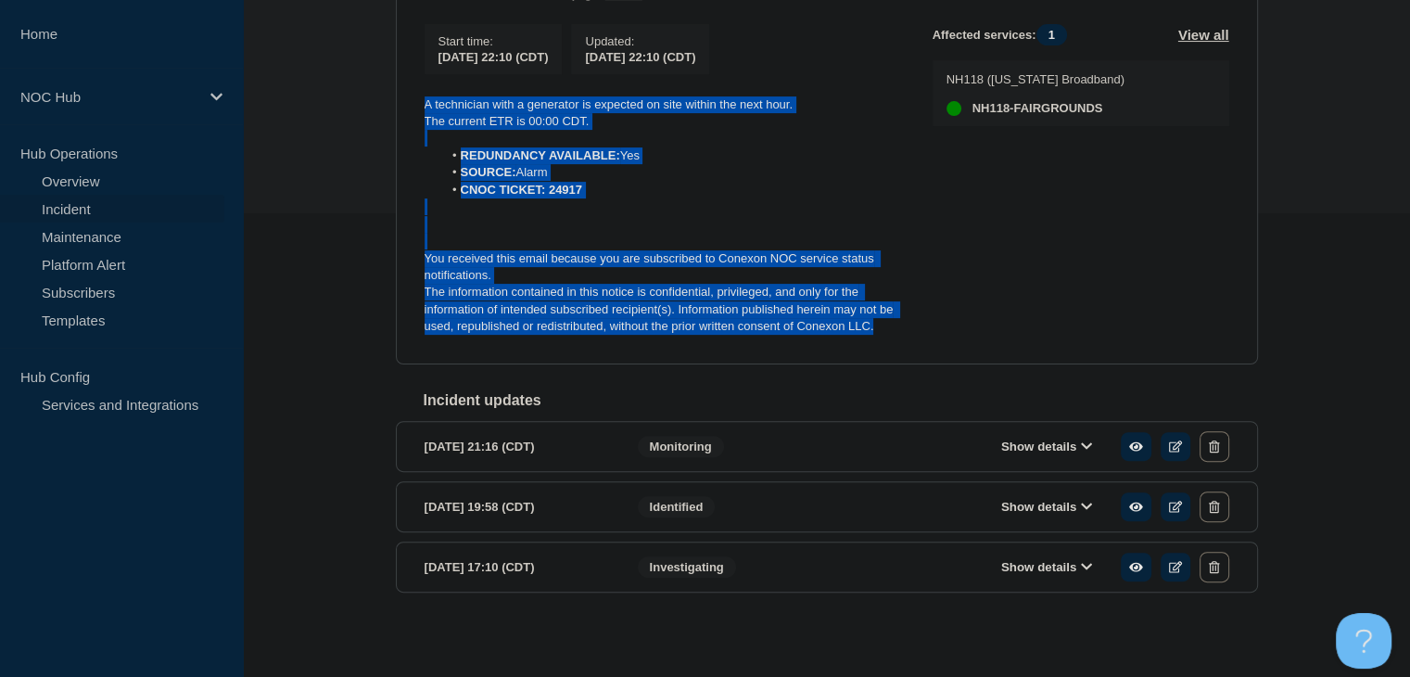
drag, startPoint x: 890, startPoint y: 340, endPoint x: 397, endPoint y: 101, distance: 548.3
click at [397, 101] on section "Monitoring NH118 [US_STATE] Broadband | Network Circuit Event | Customers Not A…" at bounding box center [827, 135] width 862 height 458
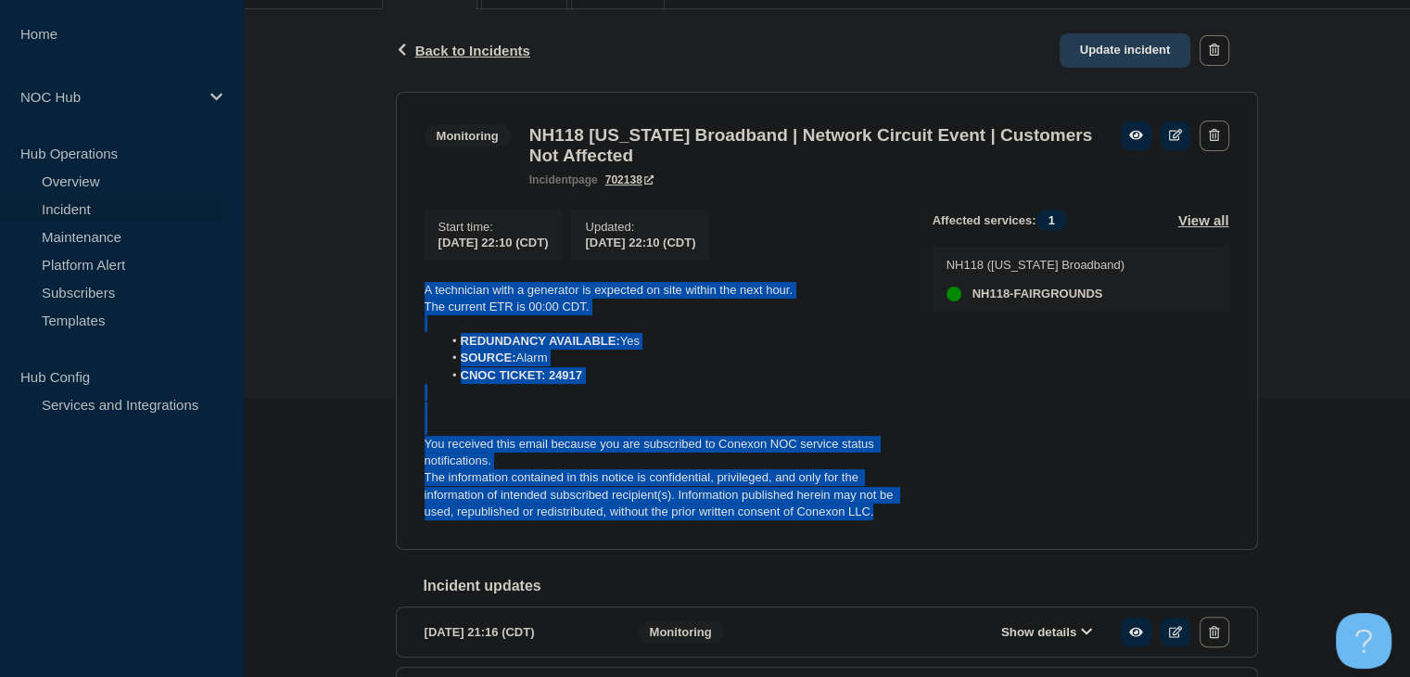
click at [1110, 61] on link "Update incident" at bounding box center [1126, 50] width 132 height 34
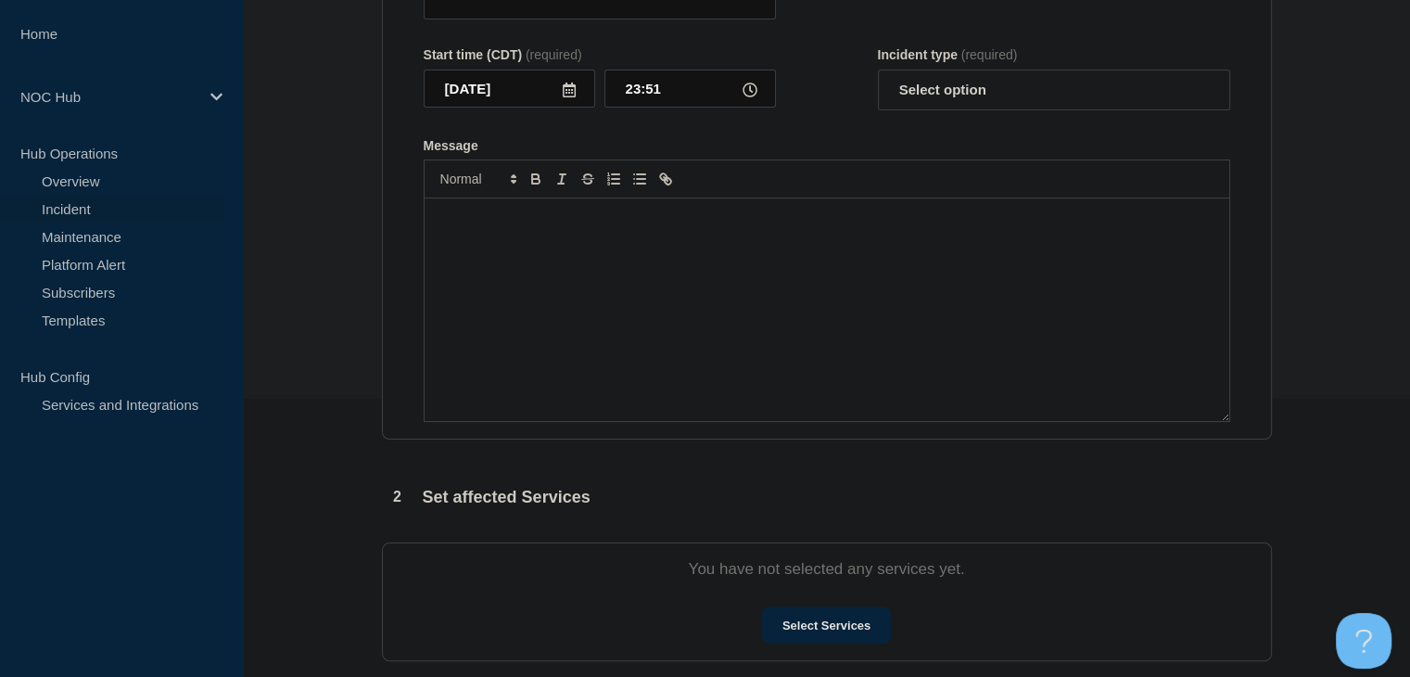
click at [594, 376] on div "Message" at bounding box center [827, 309] width 805 height 223
type input "NH118 [US_STATE] Broadband | Network Circuit Event | Customers Not Affected"
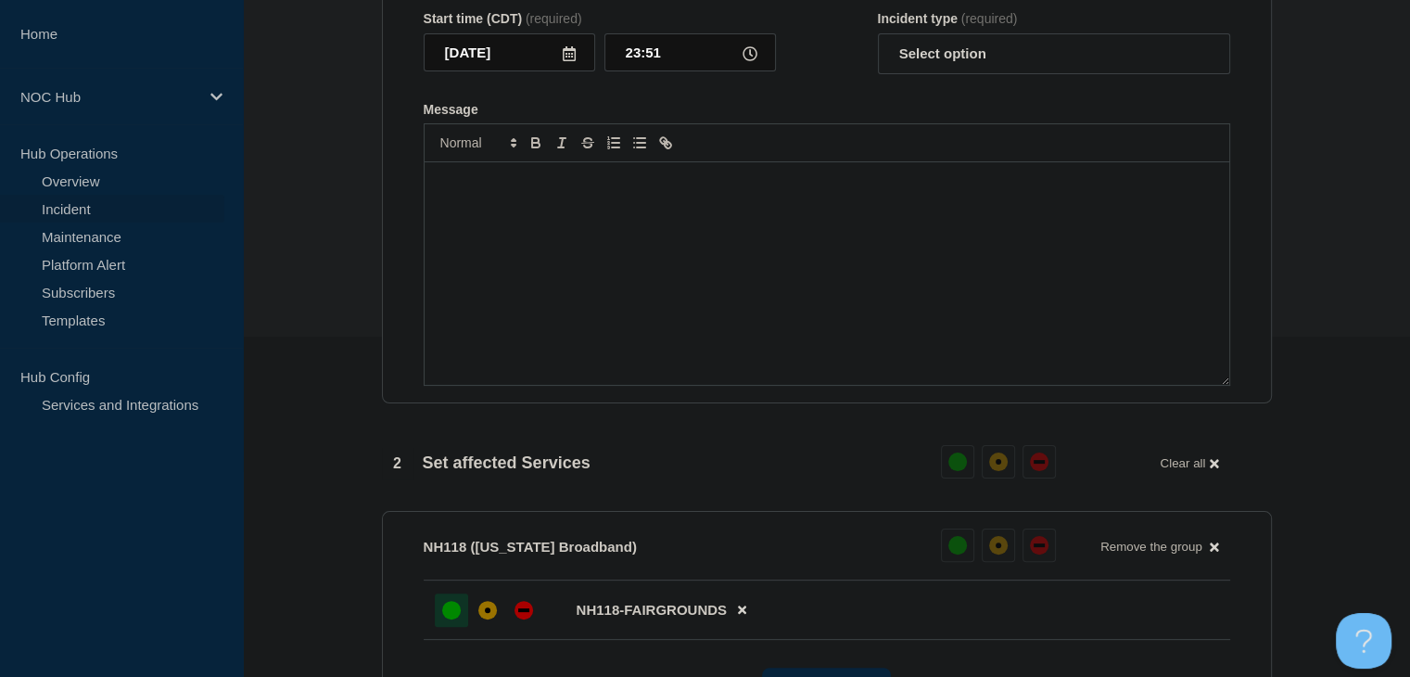
paste div "Message"
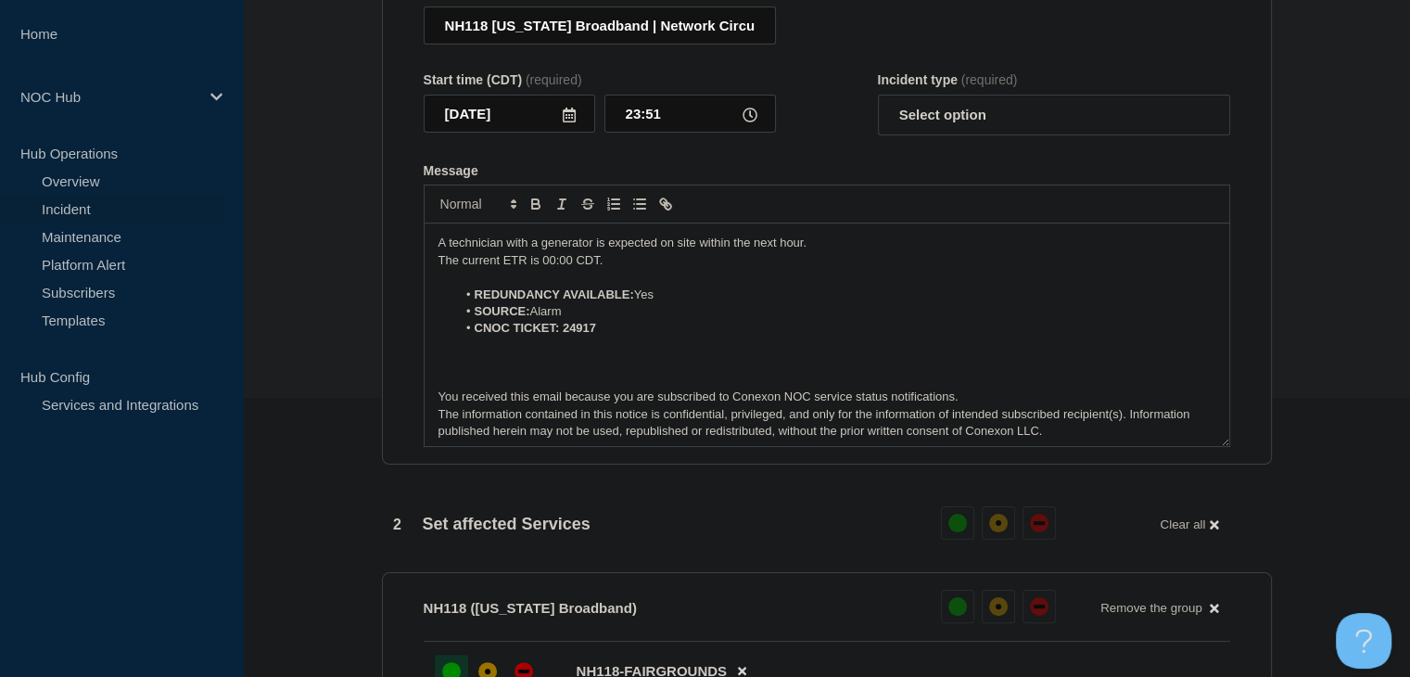
scroll to position [248, 0]
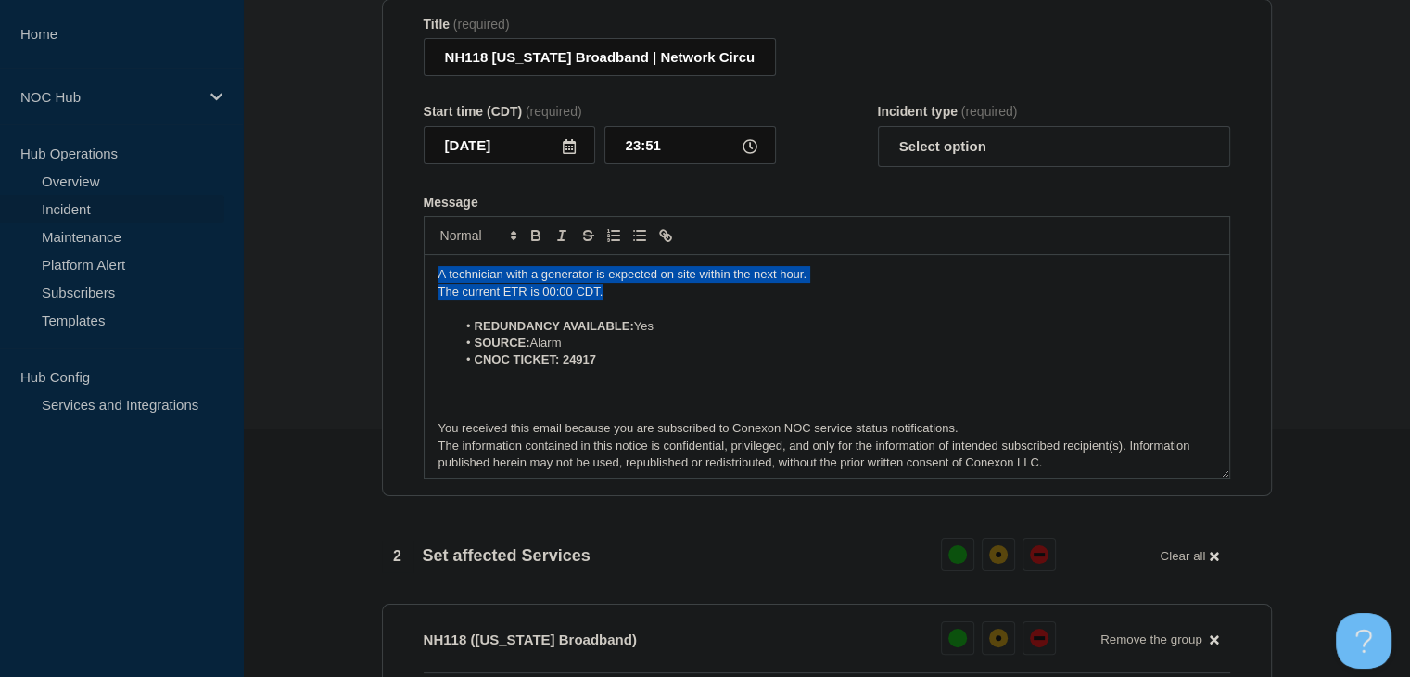
drag, startPoint x: 616, startPoint y: 333, endPoint x: 238, endPoint y: 305, distance: 378.4
click at [238, 305] on div "Home NOC Hub Hub Operations Overview Incident Maintenance Platform Alert Subscr…" at bounding box center [705, 603] width 1410 height 1703
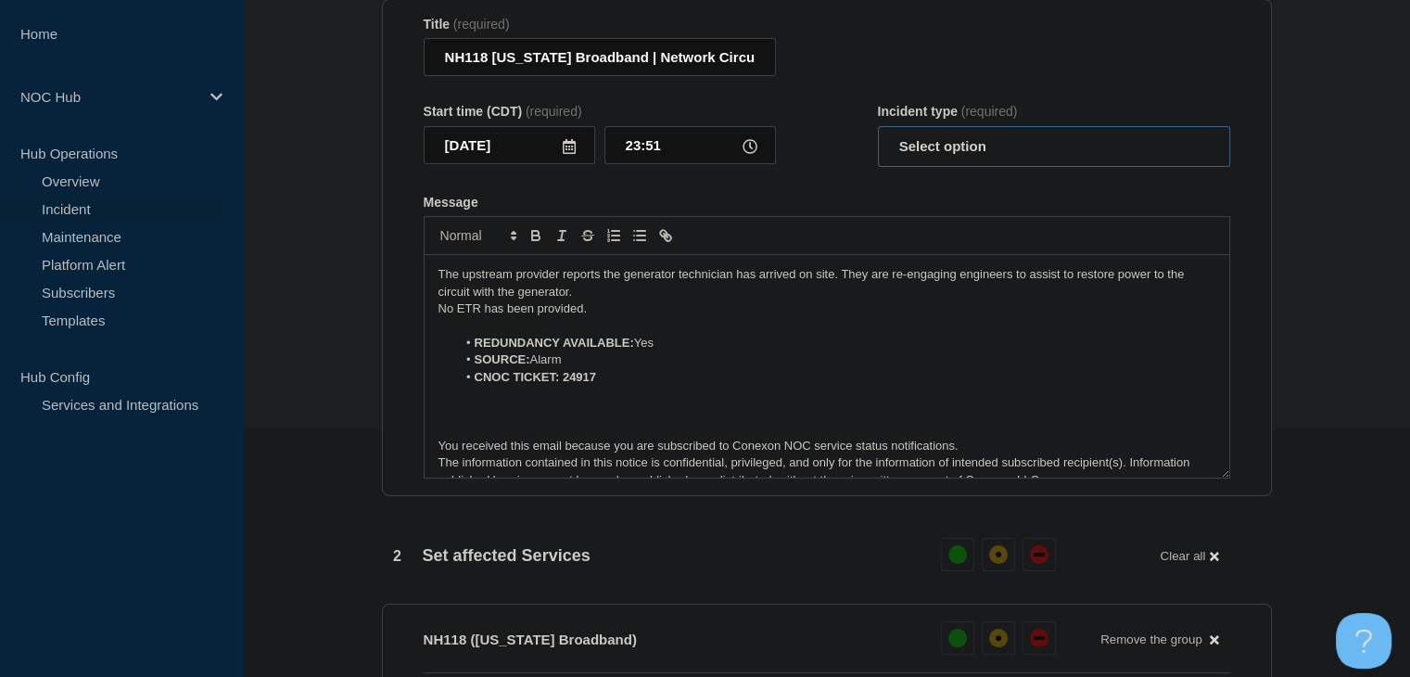
drag, startPoint x: 914, startPoint y: 195, endPoint x: 914, endPoint y: 205, distance: 10.2
click at [914, 167] on select "Select option Investigating Identified Monitoring Resolved" at bounding box center [1054, 146] width 352 height 41
select select "monitoring"
click at [878, 167] on select "Select option Investigating Identified Monitoring Resolved" at bounding box center [1054, 146] width 352 height 41
click at [327, 338] on section "1 Provide details Title (required) NH118 [US_STATE] Broadband | Network Circuit…" at bounding box center [826, 683] width 1167 height 1490
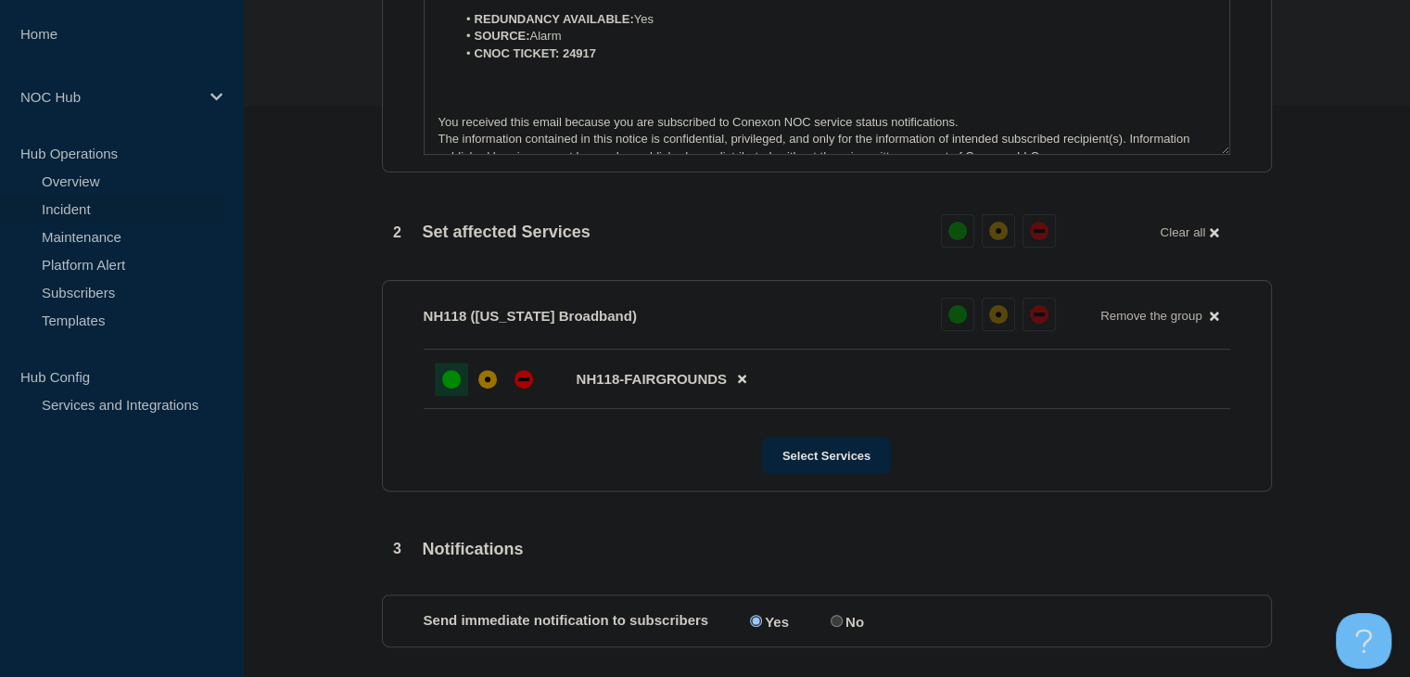
scroll to position [804, 0]
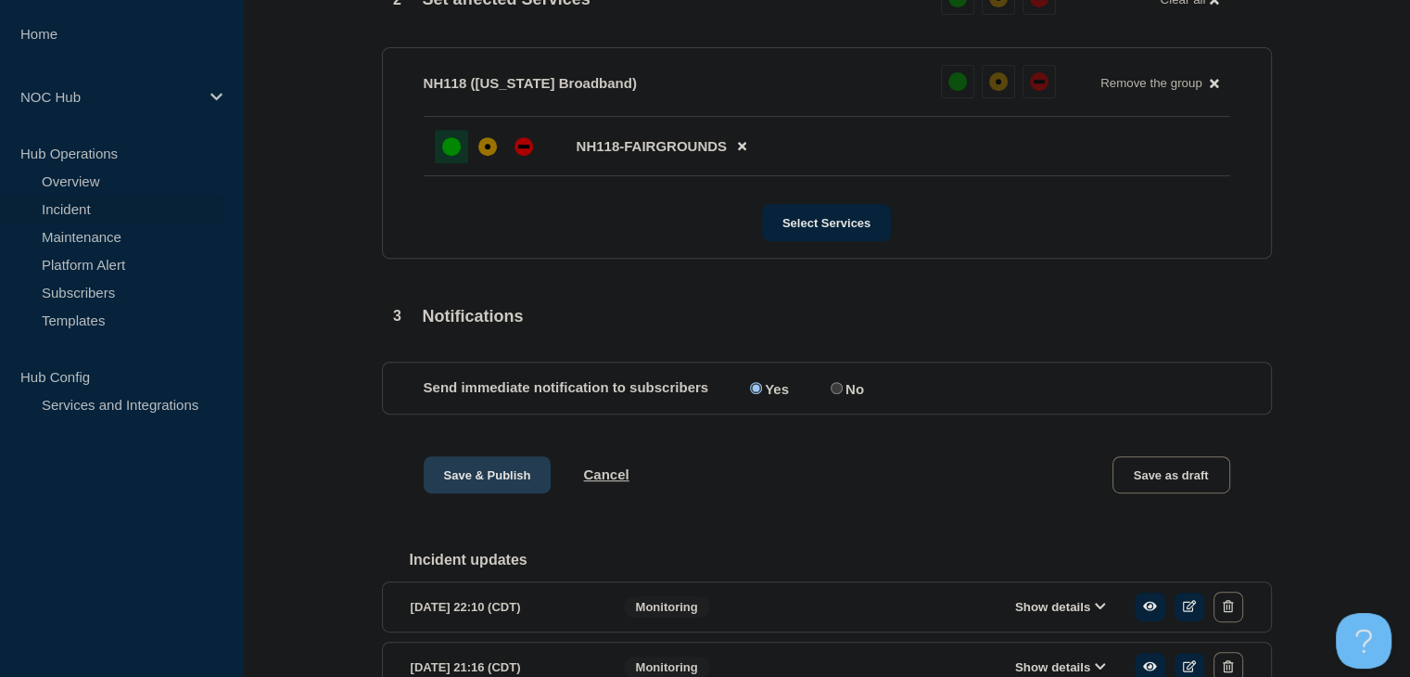
click at [530, 493] on button "Save & Publish" at bounding box center [488, 474] width 128 height 37
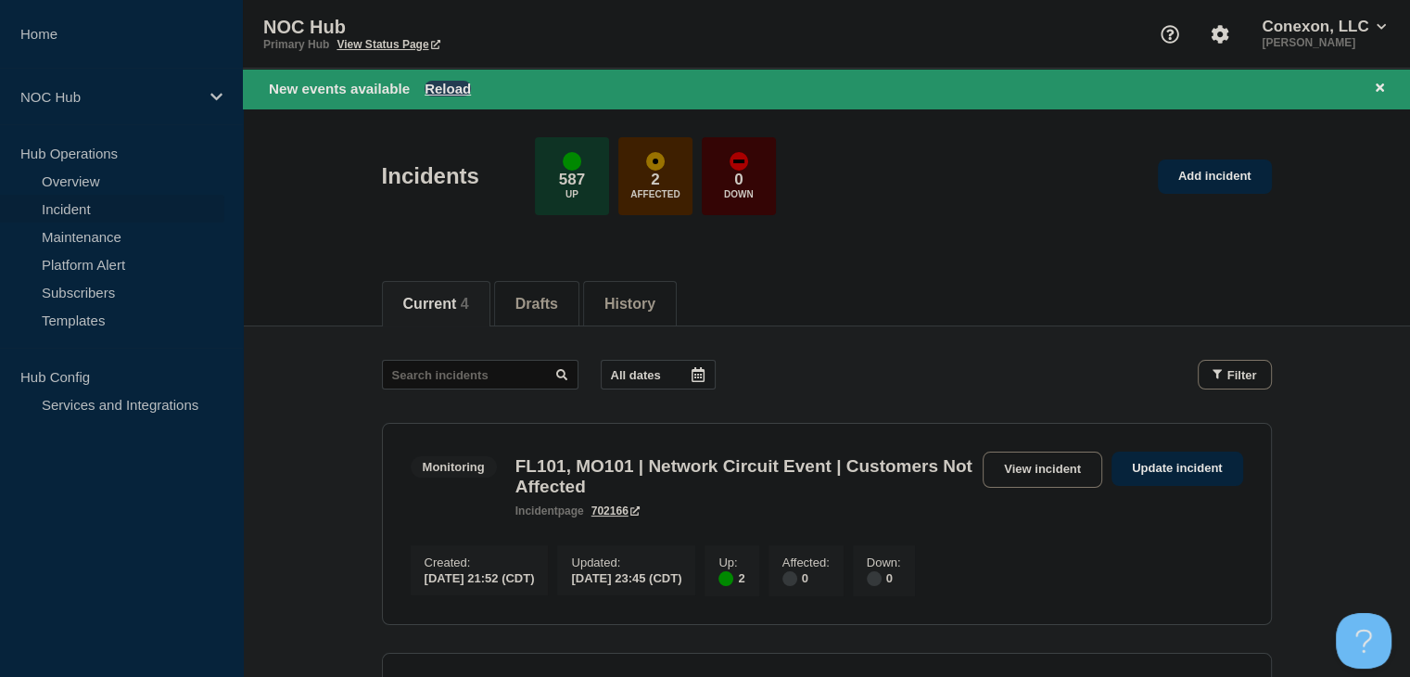
click at [450, 94] on button "Reload" at bounding box center [448, 89] width 46 height 16
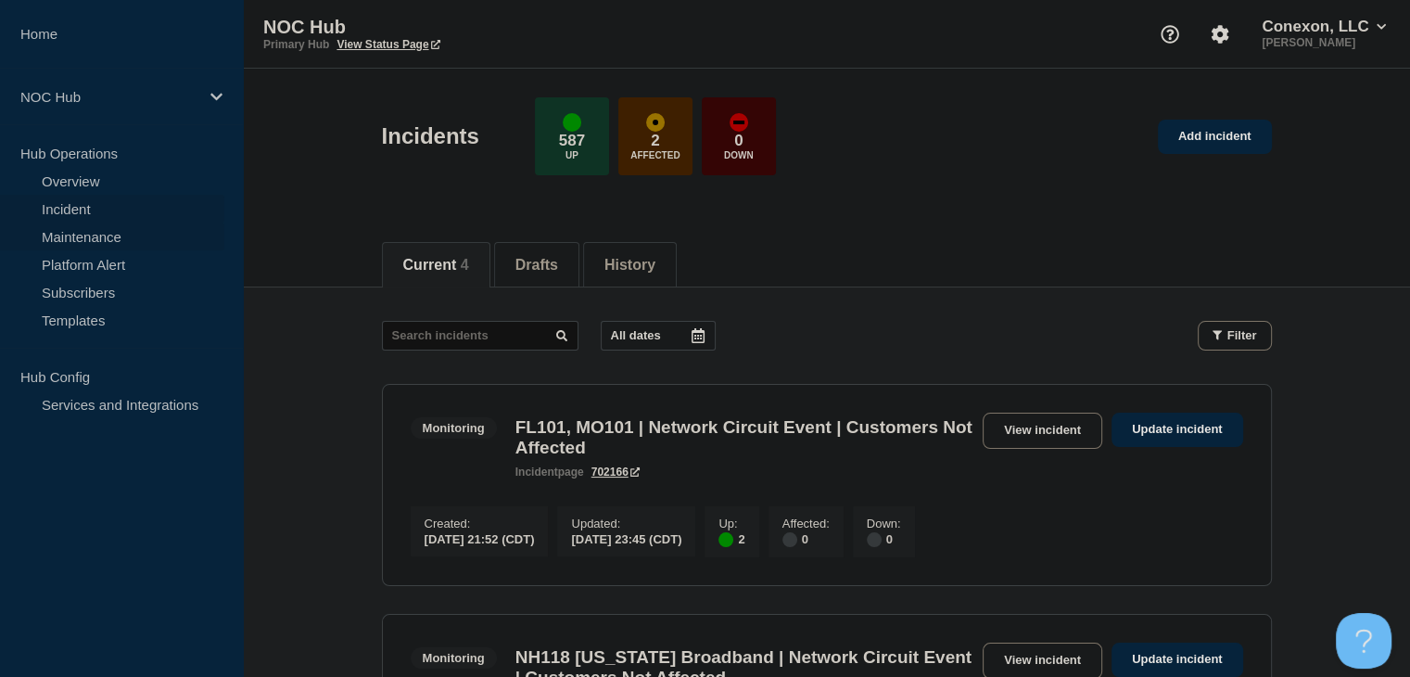
click at [68, 228] on link "Maintenance" at bounding box center [112, 237] width 224 height 28
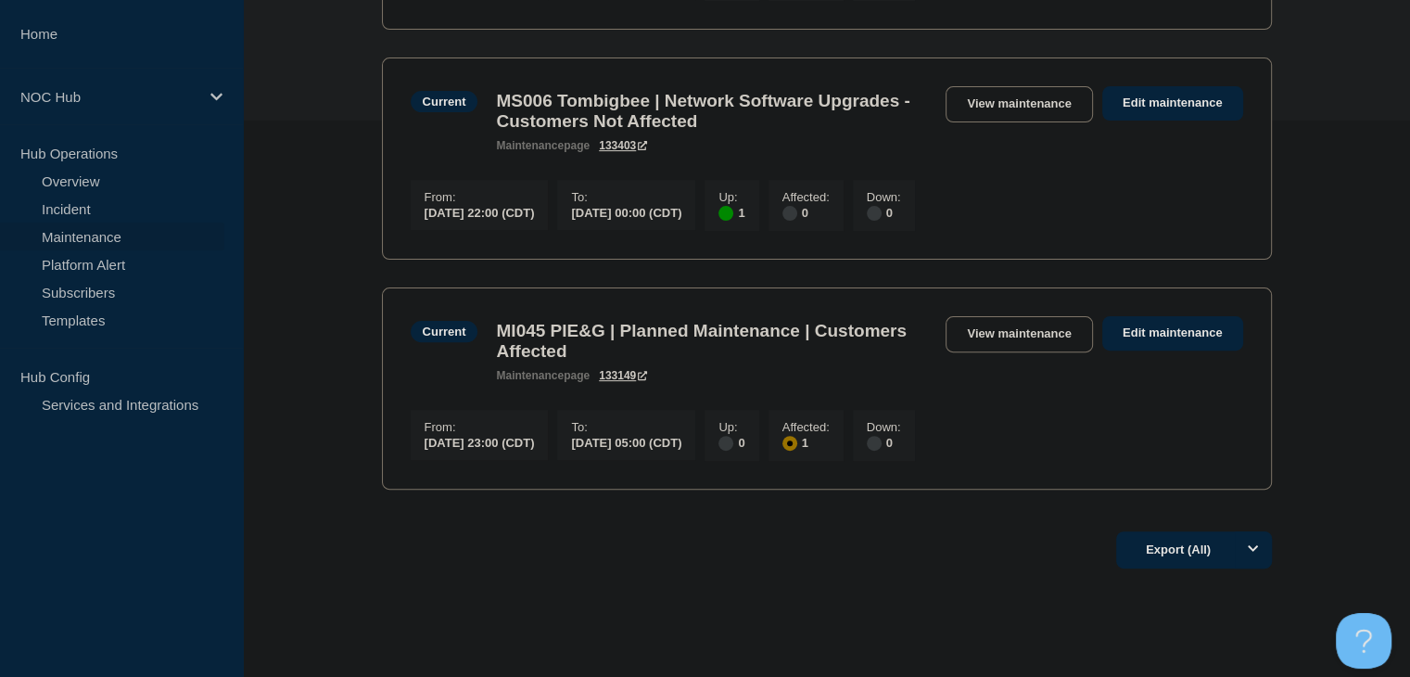
scroll to position [93, 0]
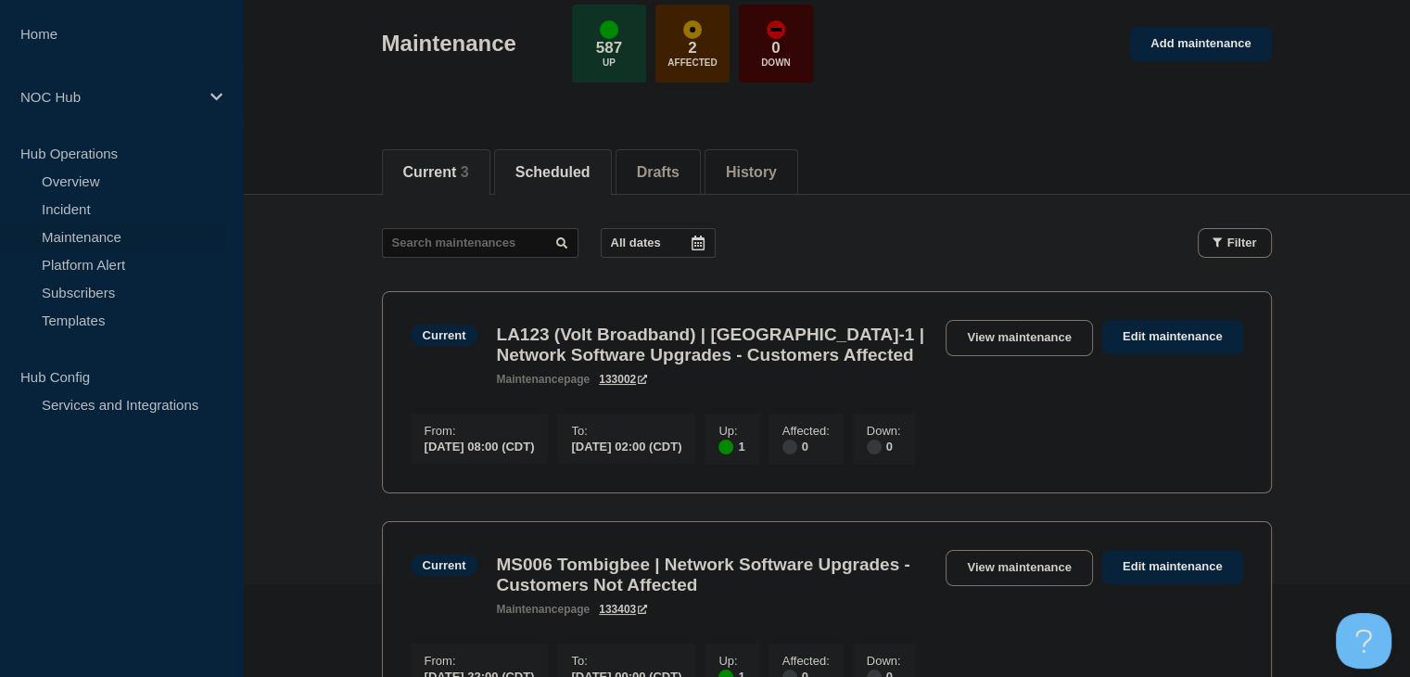
click at [587, 164] on button "Scheduled" at bounding box center [553, 172] width 75 height 17
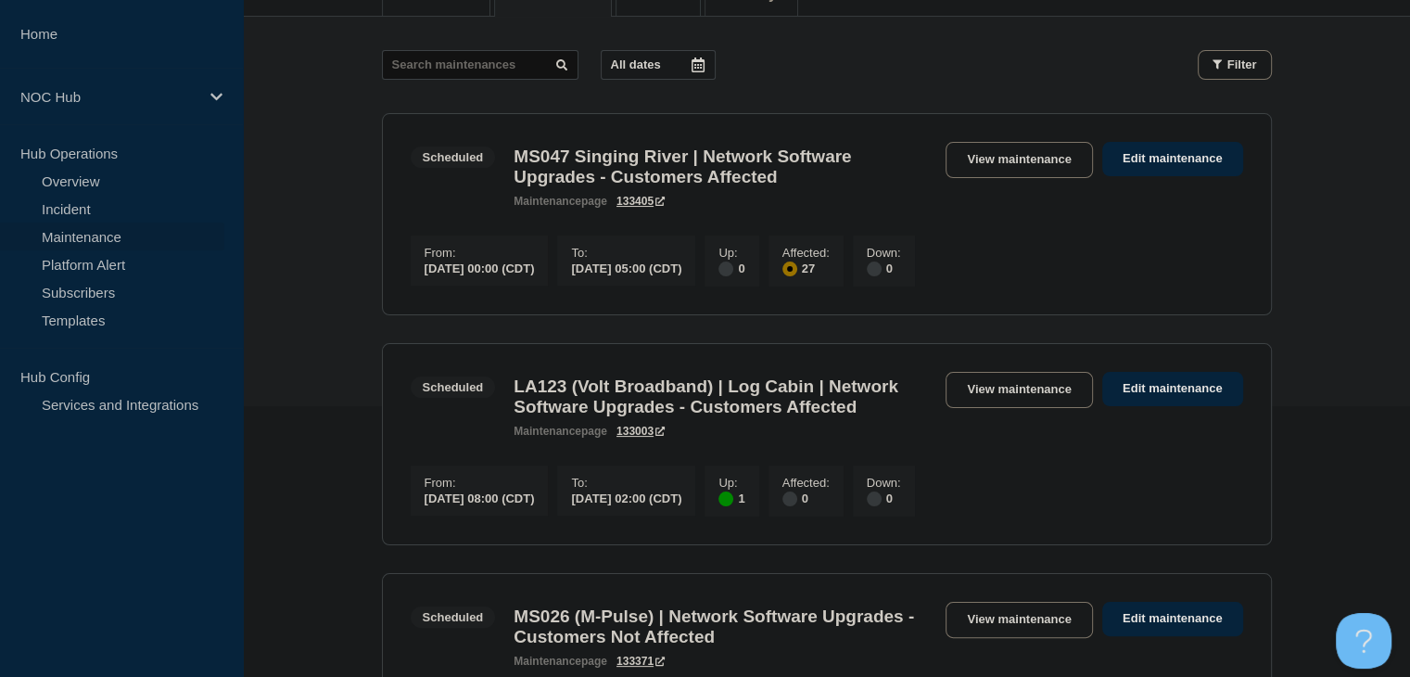
scroll to position [278, 0]
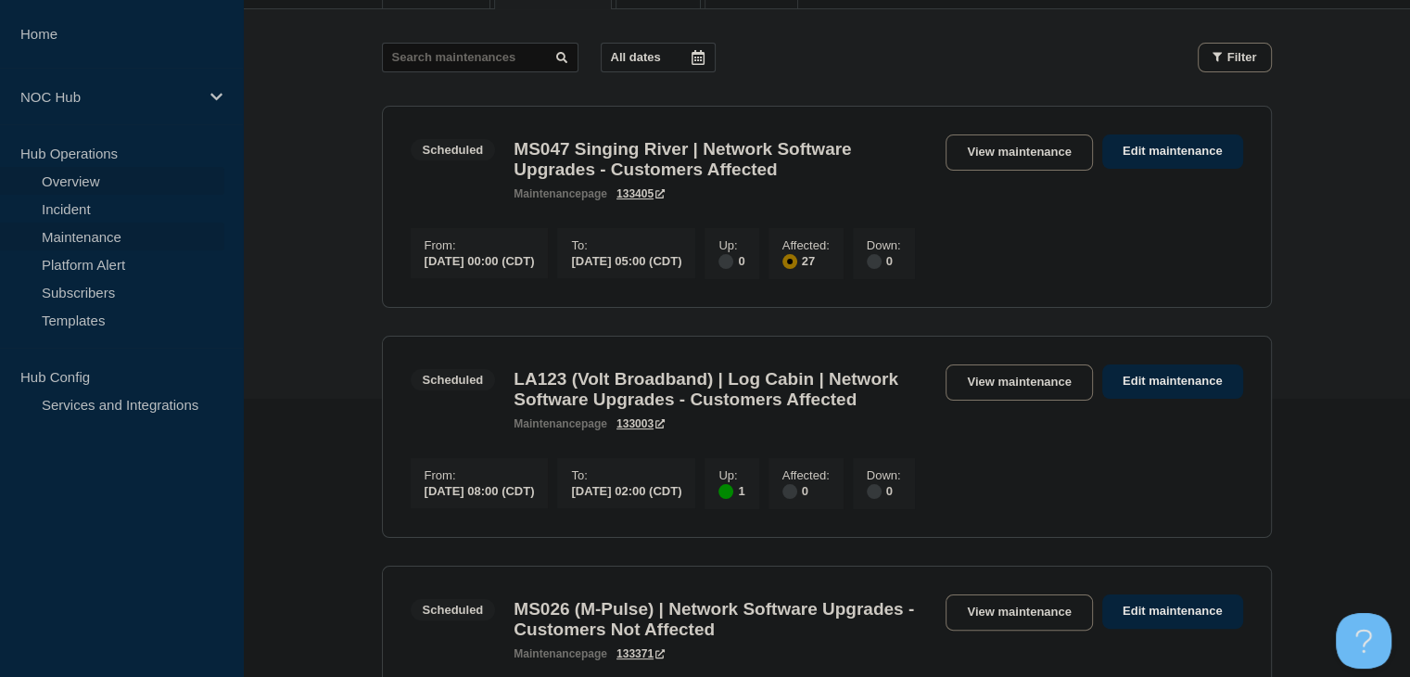
click at [71, 175] on link "Overview" at bounding box center [112, 181] width 224 height 28
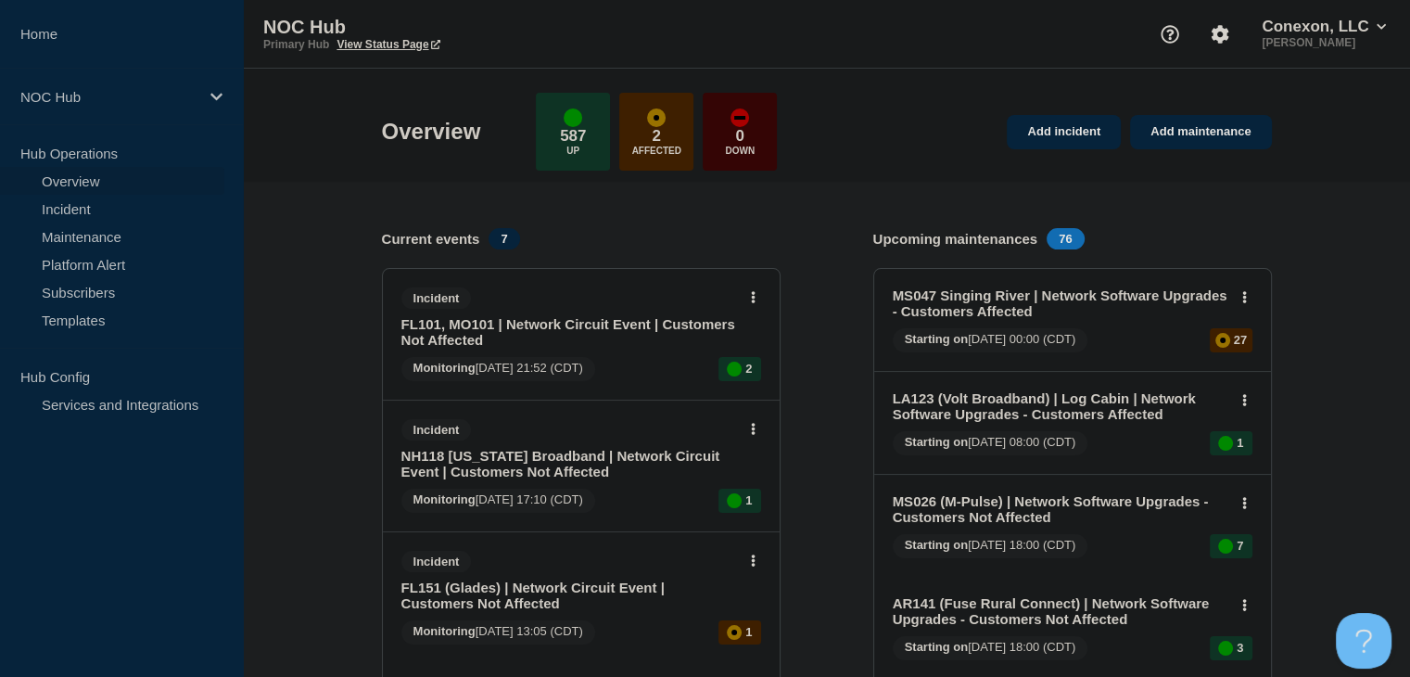
click at [463, 597] on link "FL151 (Glades) | Network Circuit Event | Customers Not Affected" at bounding box center [569, 596] width 335 height 32
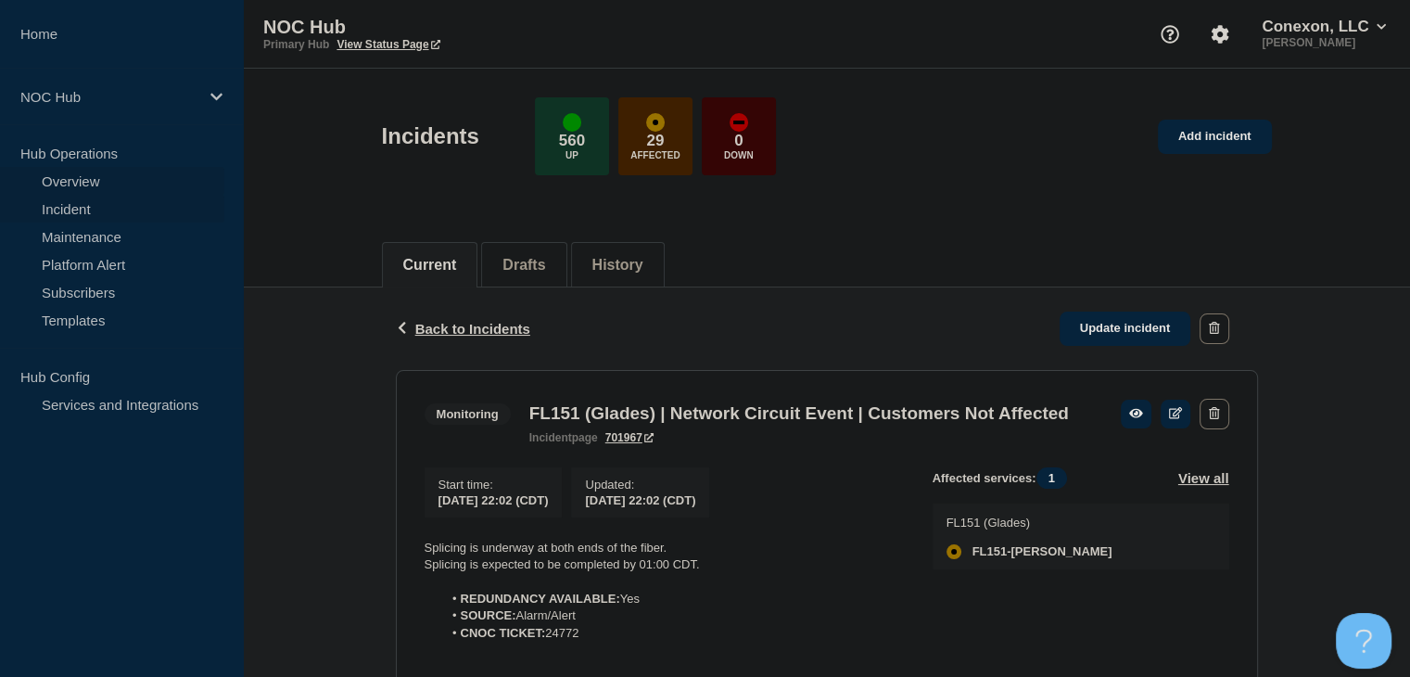
click at [73, 189] on link "Overview" at bounding box center [112, 181] width 224 height 28
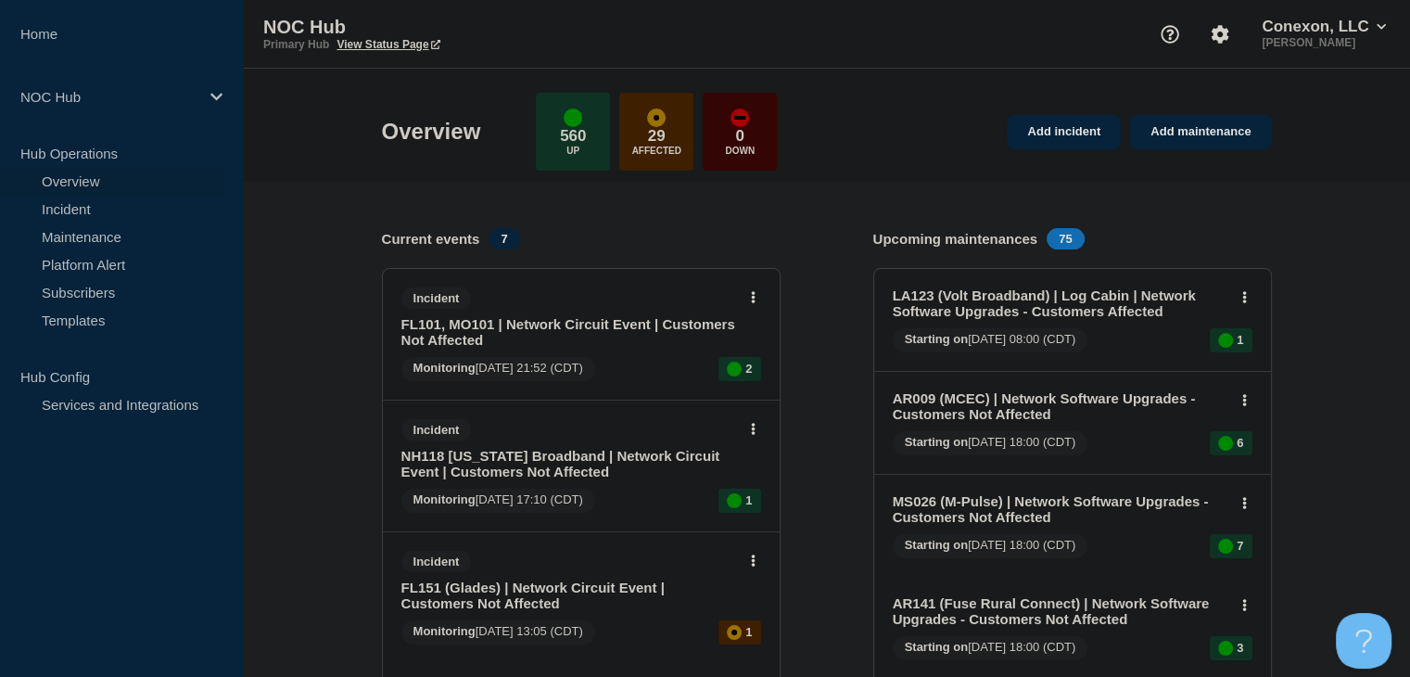
click at [556, 465] on link "NH118 [US_STATE] Broadband | Network Circuit Event | Customers Not Affected" at bounding box center [569, 464] width 335 height 32
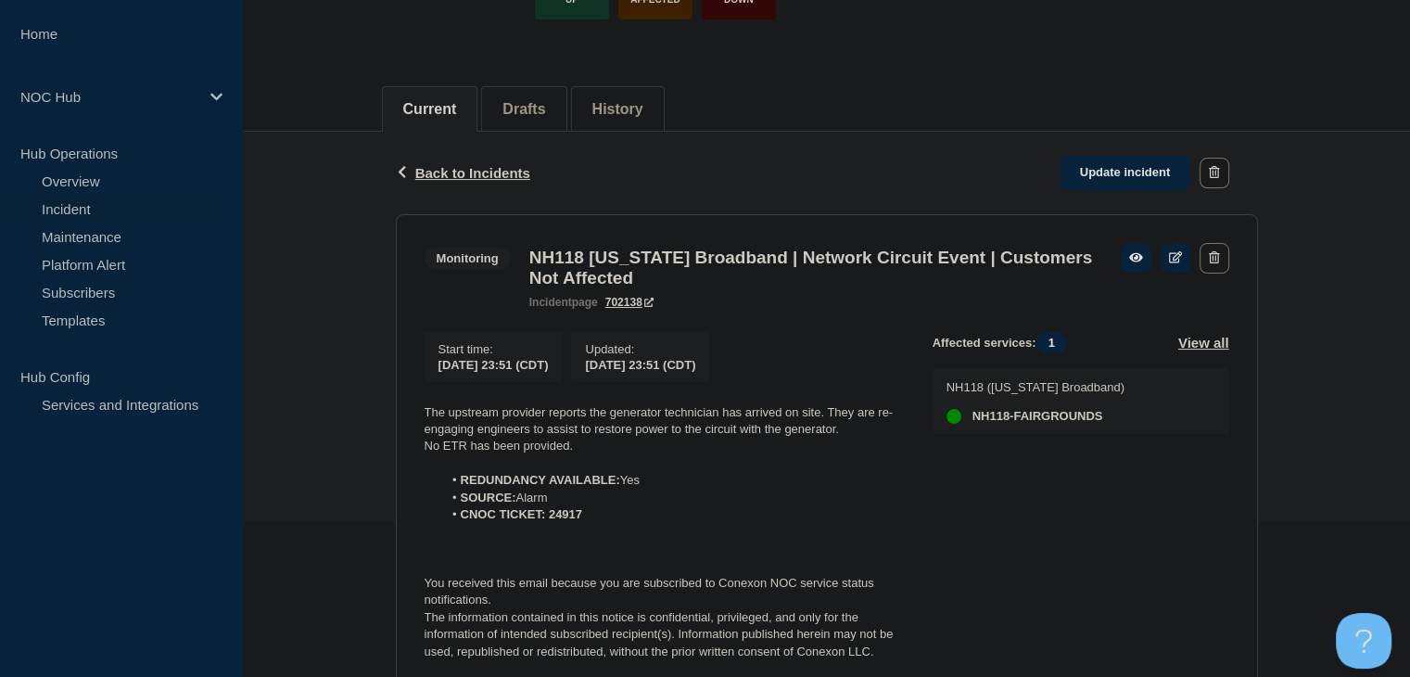
scroll to position [371, 0]
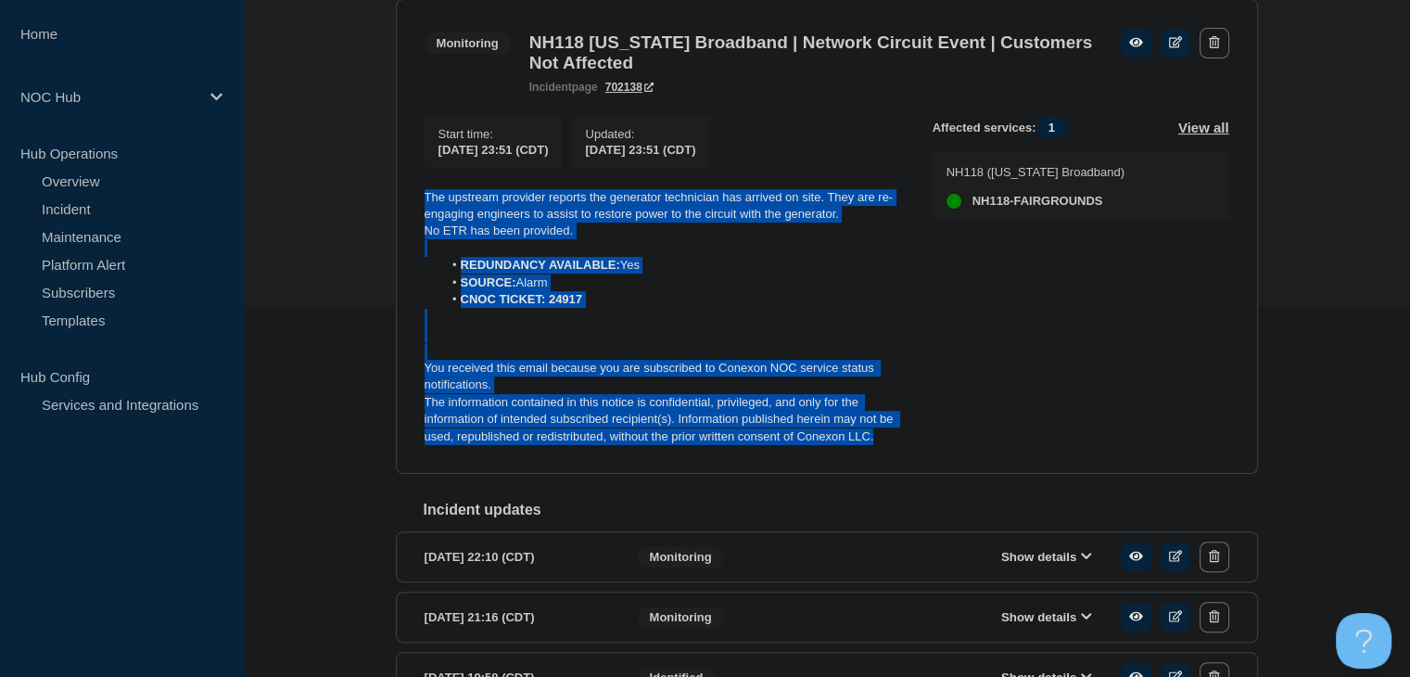
drag, startPoint x: 886, startPoint y: 446, endPoint x: 417, endPoint y: 208, distance: 525.4
click at [417, 208] on section "Monitoring NH118 [US_STATE] Broadband | Network Circuit Event | Customers Not A…" at bounding box center [827, 237] width 862 height 476
copy div "The upstream provider reports the generator technician has arrived on site. The…"
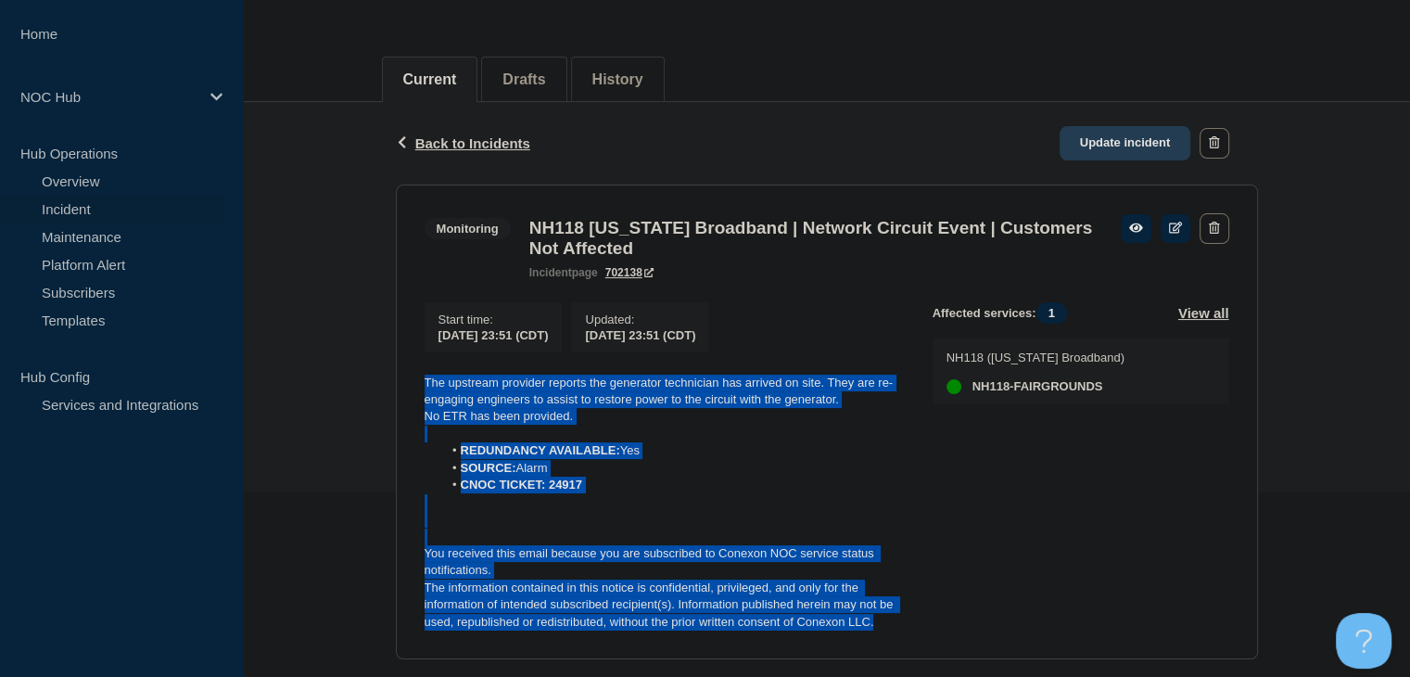
click at [1120, 142] on link "Update incident" at bounding box center [1126, 143] width 132 height 34
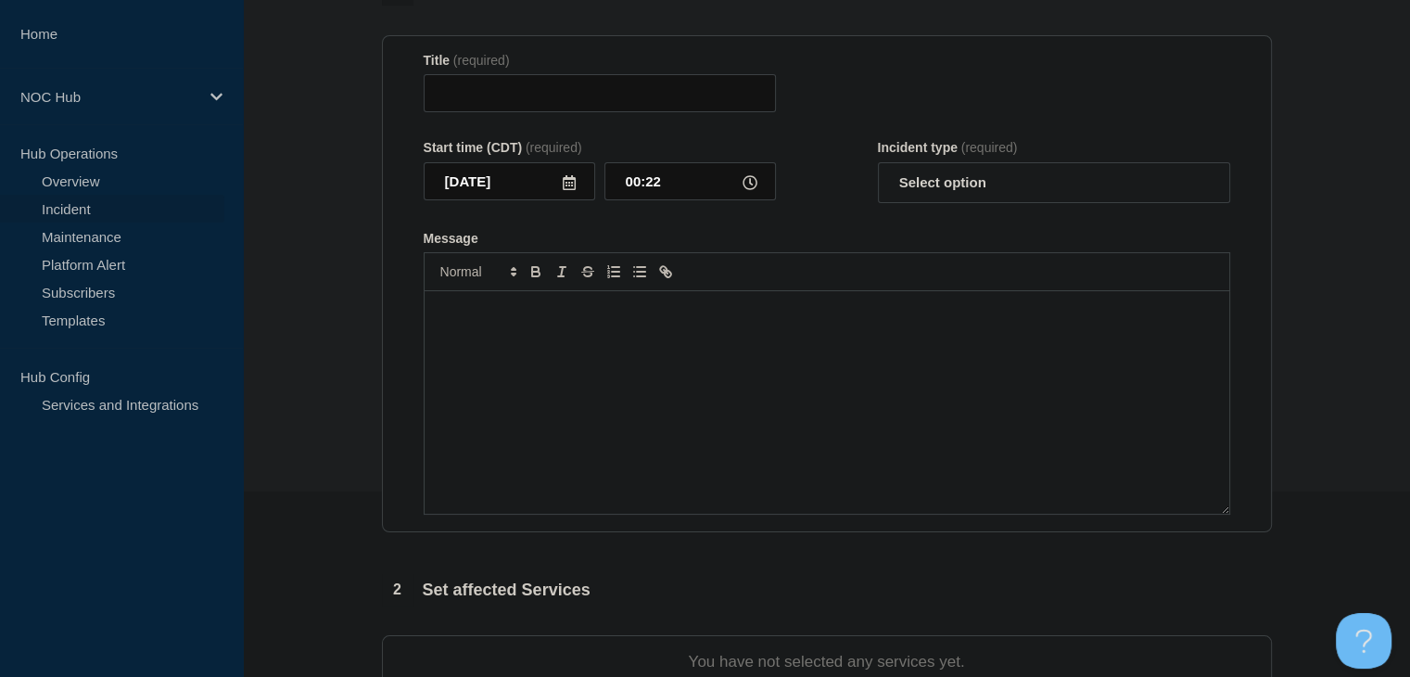
type input "NH118 [US_STATE] Broadband | Network Circuit Event | Customers Not Affected"
click at [671, 416] on div "Message" at bounding box center [827, 402] width 805 height 223
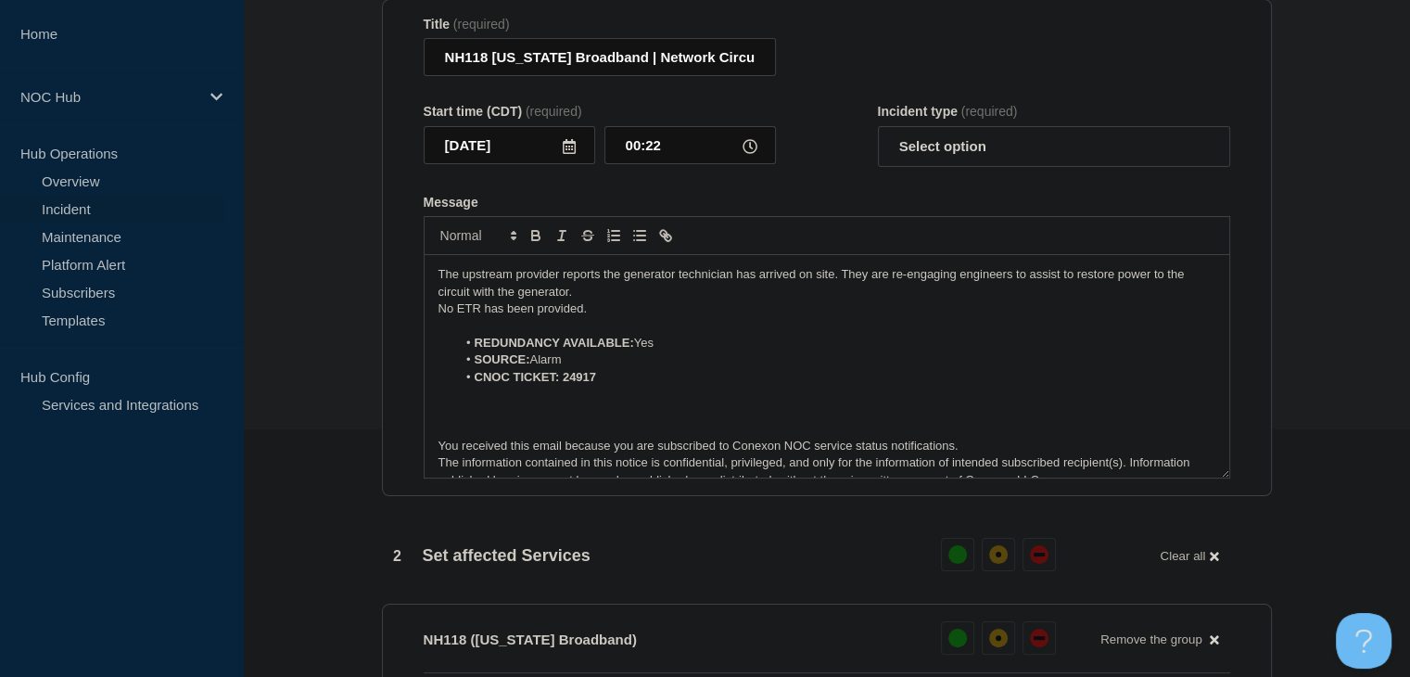
scroll to position [8, 0]
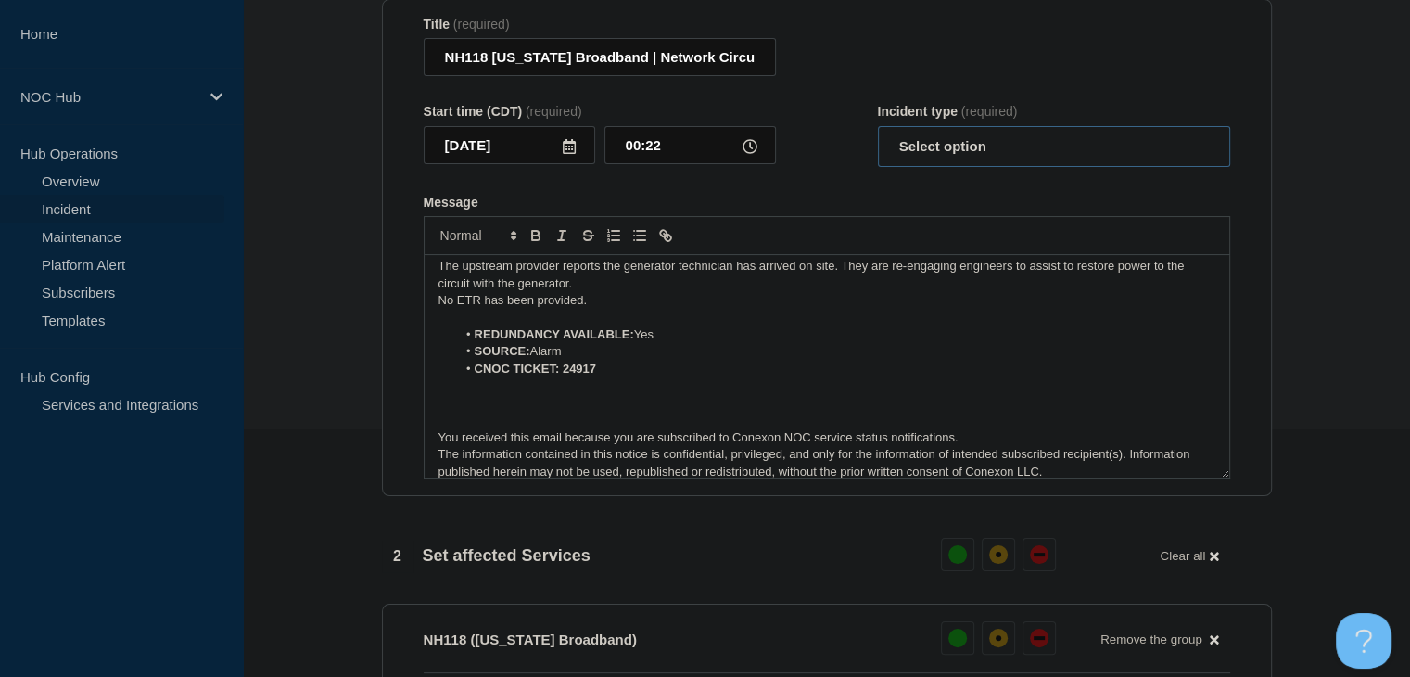
click at [1011, 167] on select "Select option Investigating Identified Monitoring Resolved" at bounding box center [1054, 146] width 352 height 41
select select "monitoring"
click at [878, 167] on select "Select option Investigating Identified Monitoring Resolved" at bounding box center [1054, 146] width 352 height 41
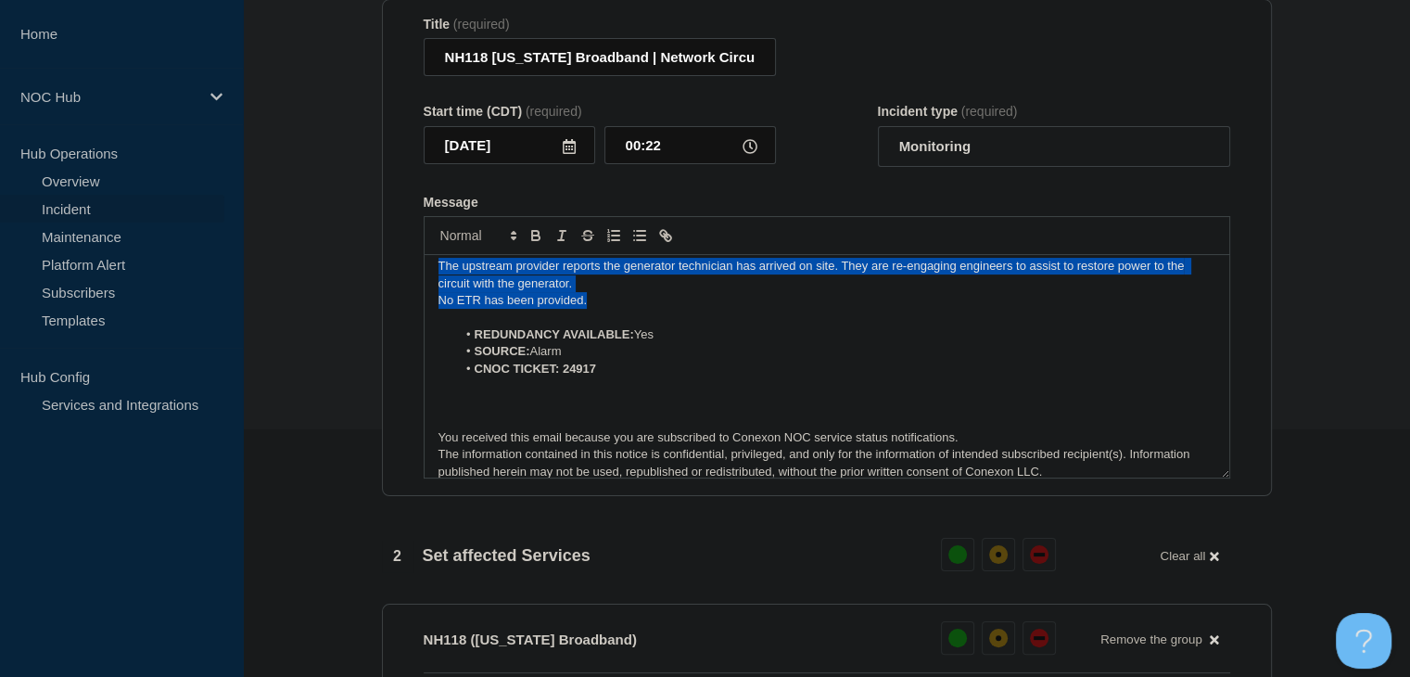
scroll to position [0, 0]
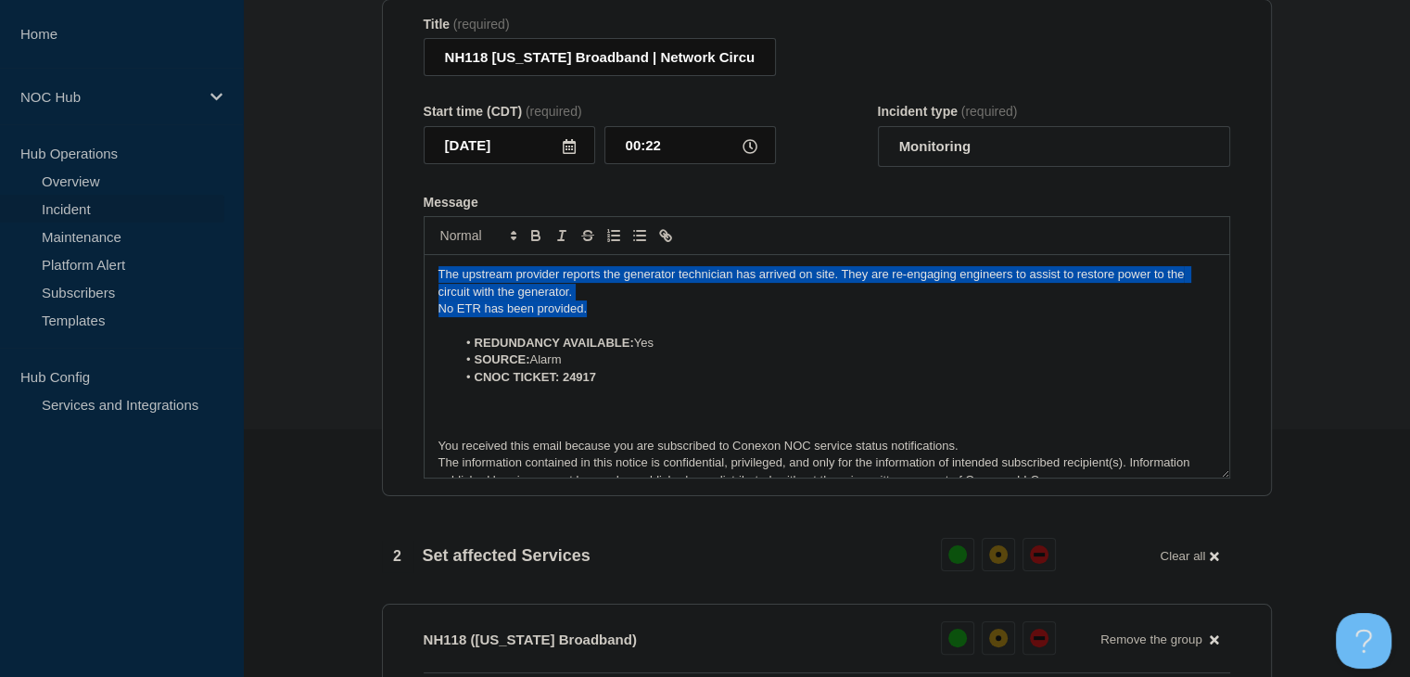
drag, startPoint x: 574, startPoint y: 342, endPoint x: 312, endPoint y: 303, distance: 264.4
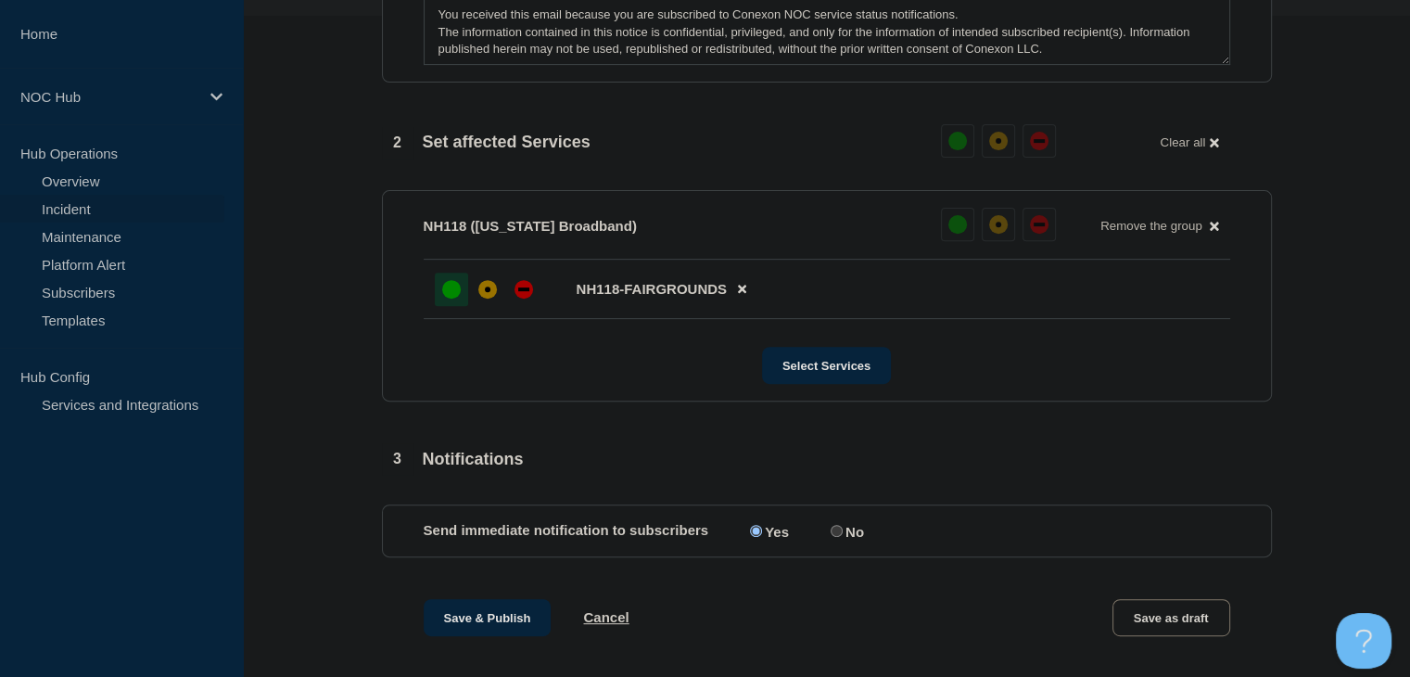
scroll to position [897, 0]
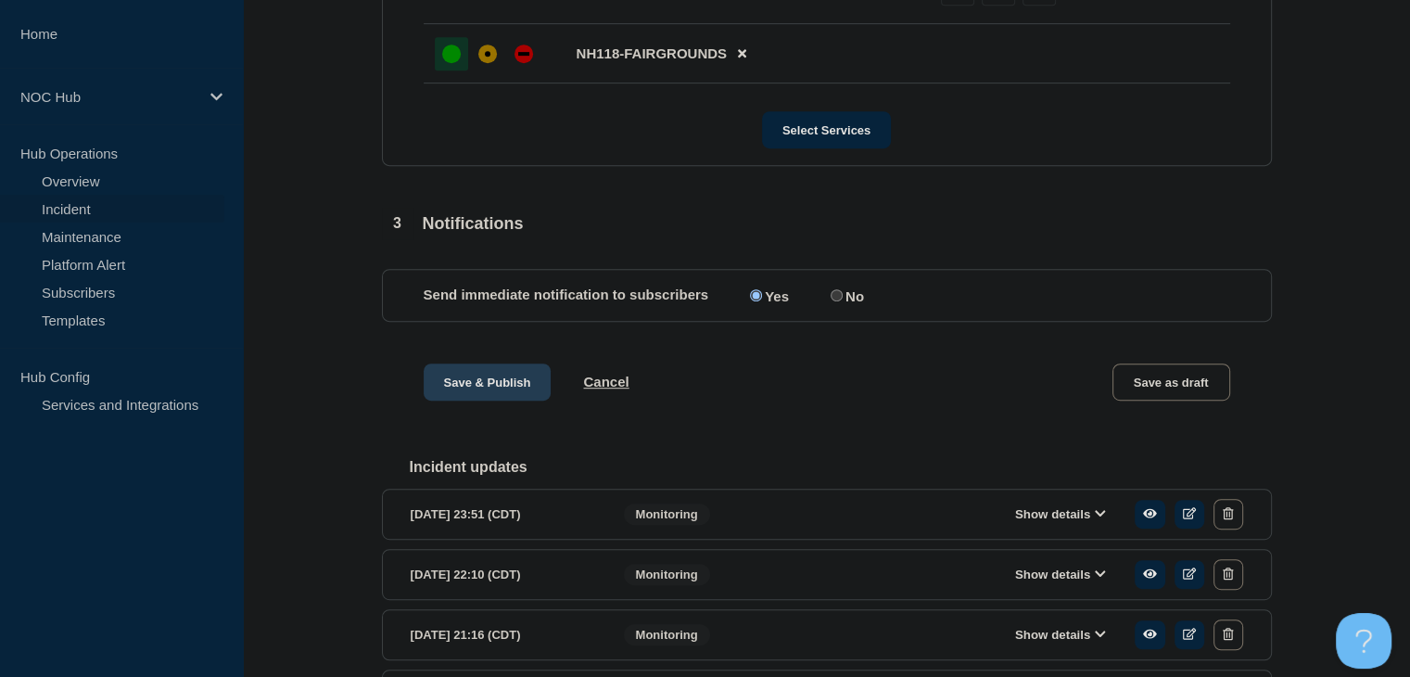
click at [469, 401] on button "Save & Publish" at bounding box center [488, 381] width 128 height 37
